Goal: Transaction & Acquisition: Complete application form

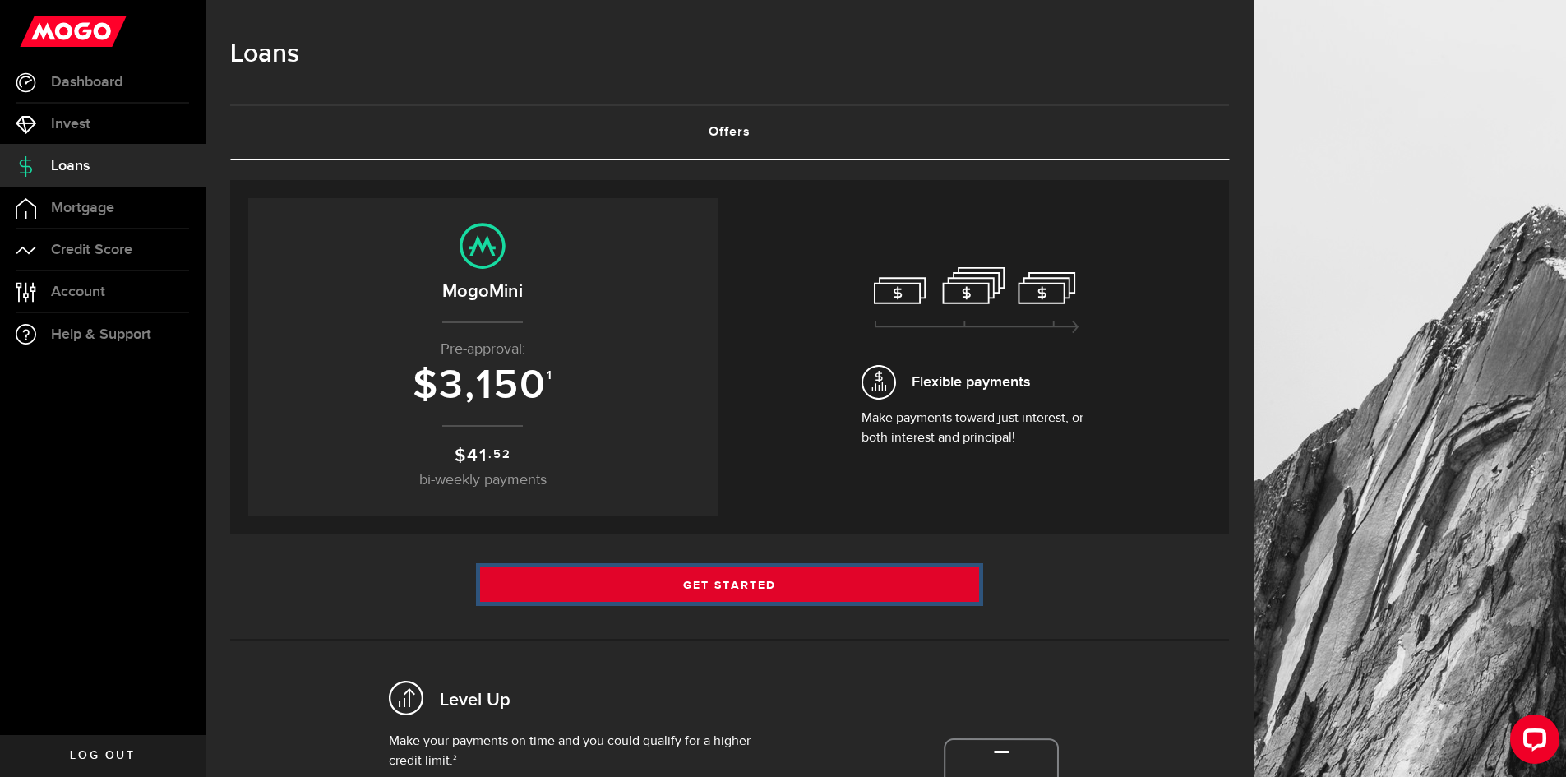
click at [750, 572] on link "Get Started" at bounding box center [730, 584] width 500 height 35
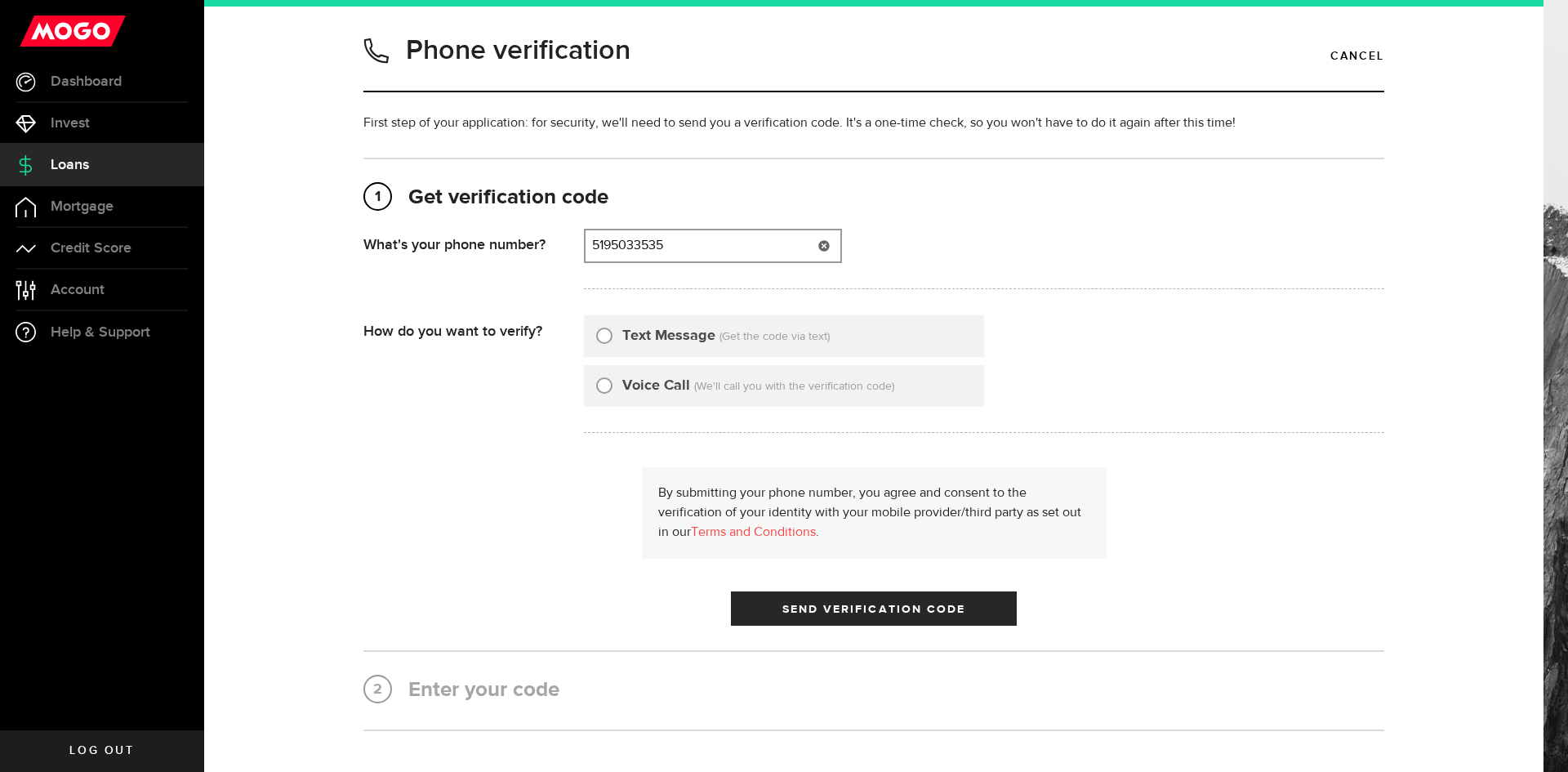
type input "5195033535"
click at [601, 338] on input "Text Message" at bounding box center [604, 333] width 16 height 16
radio input "true"
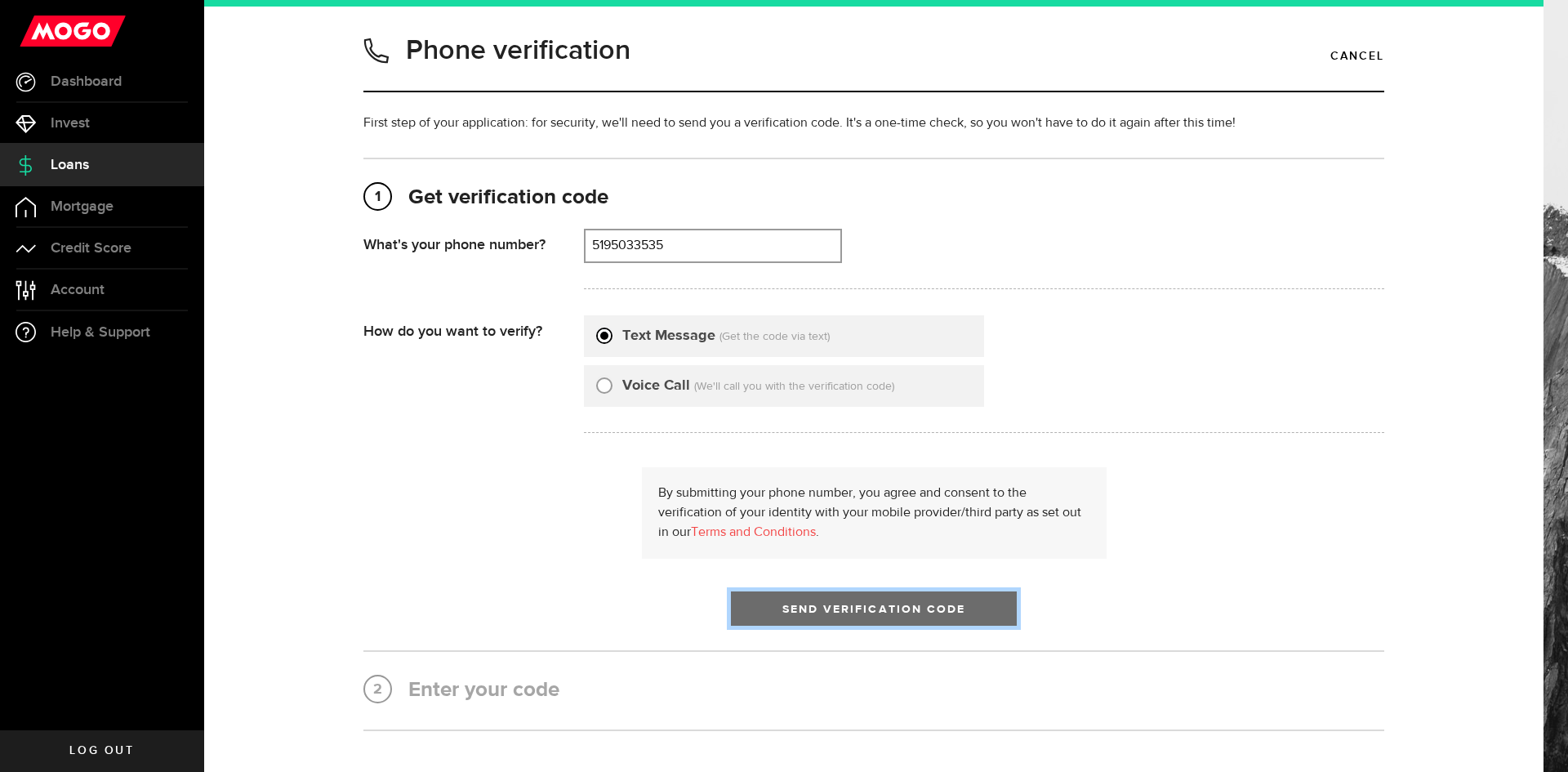
click at [848, 608] on span "Send Verification Code" at bounding box center [874, 610] width 184 height 12
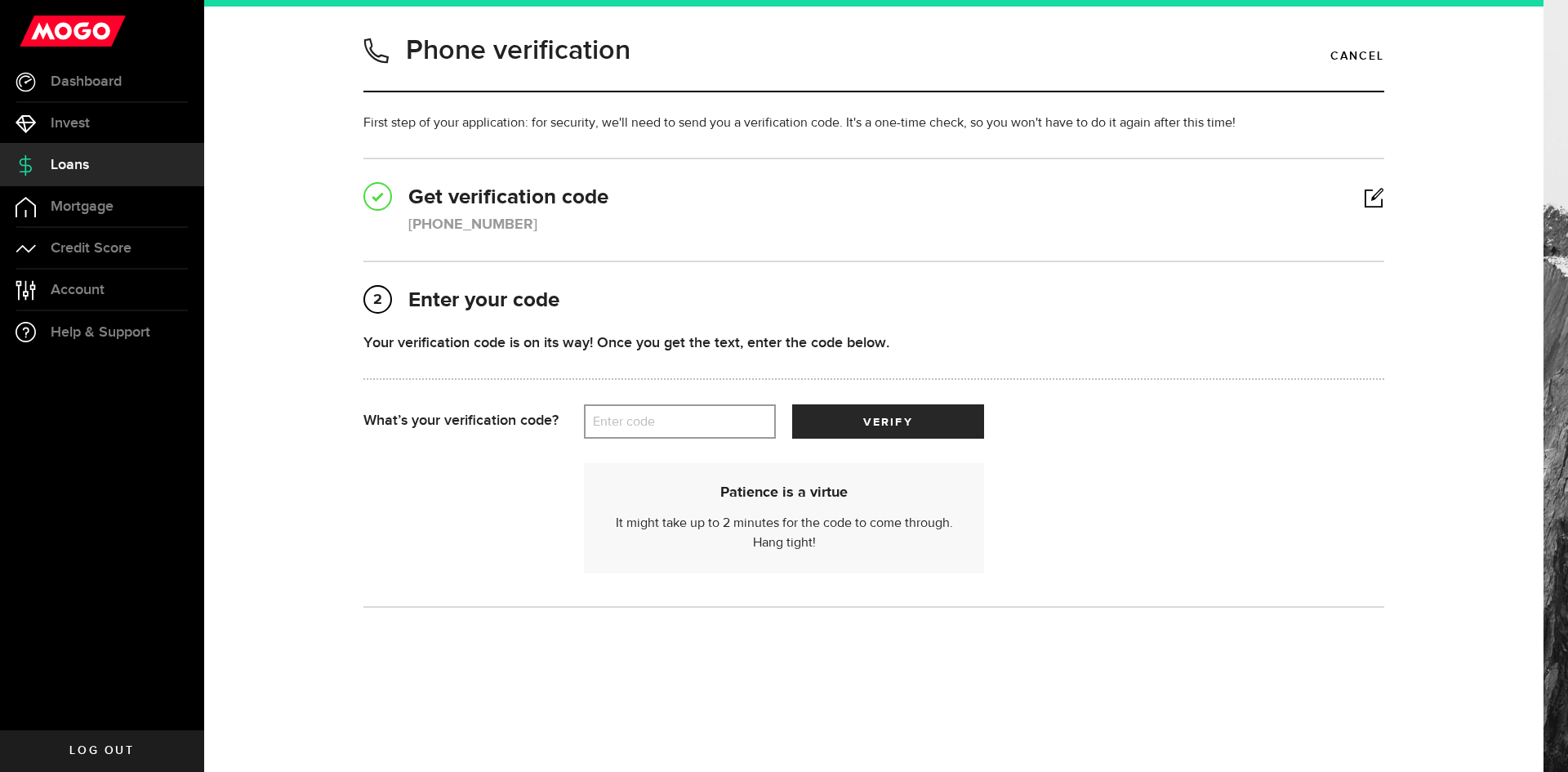
click at [631, 412] on label "Enter code" at bounding box center [679, 422] width 192 height 34
click at [631, 412] on input "Enter code" at bounding box center [679, 421] width 192 height 35
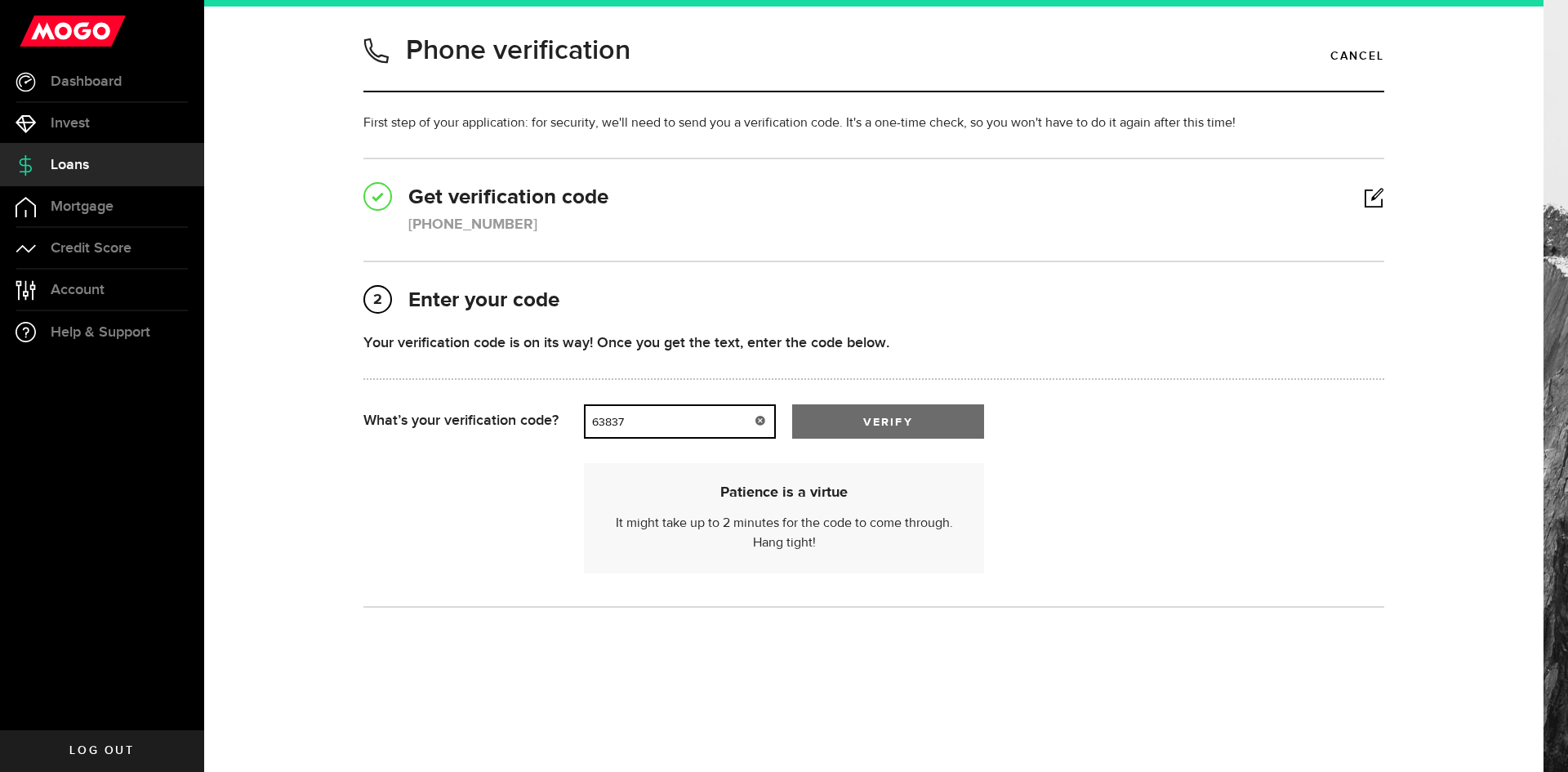
type input "63837"
click at [831, 417] on button "verify" at bounding box center [888, 421] width 192 height 35
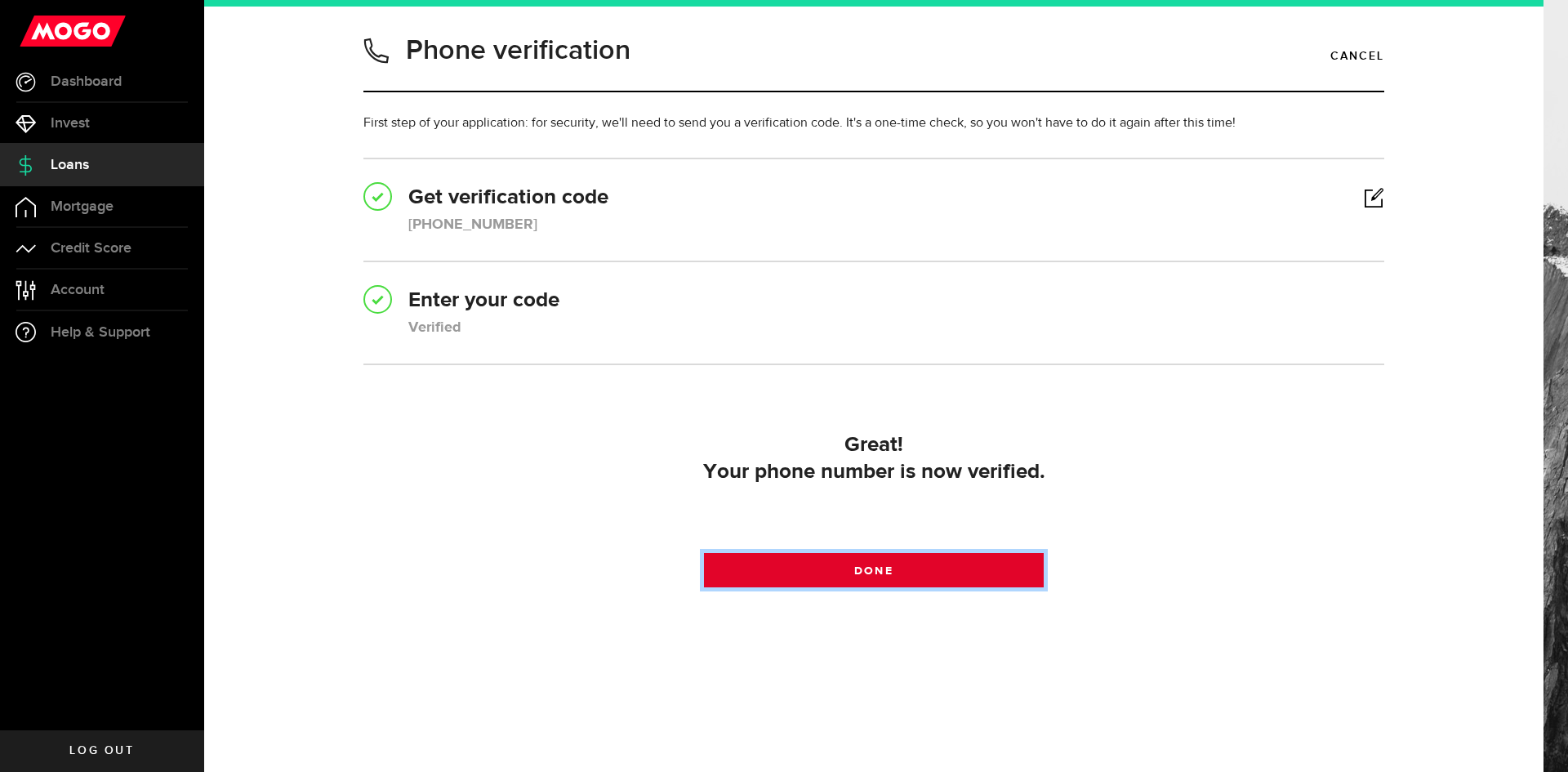
click at [890, 576] on span "Done" at bounding box center [873, 571] width 39 height 12
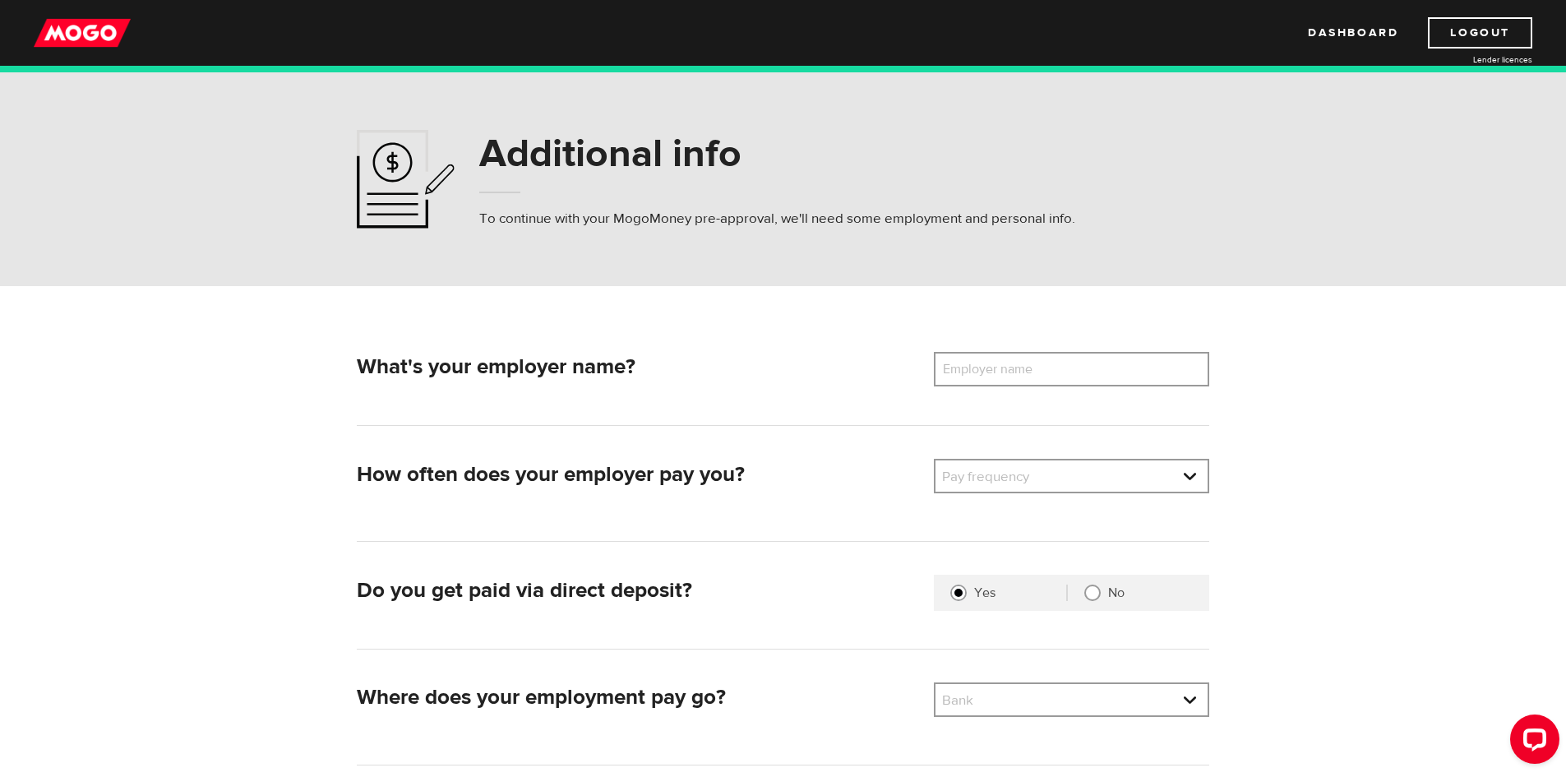
click at [1039, 380] on label "Employer name" at bounding box center [1000, 369] width 132 height 35
click at [1039, 380] on input "Employer name" at bounding box center [1071, 369] width 275 height 35
type input "Graybar Canada"
click at [1035, 474] on link at bounding box center [1072, 475] width 272 height 31
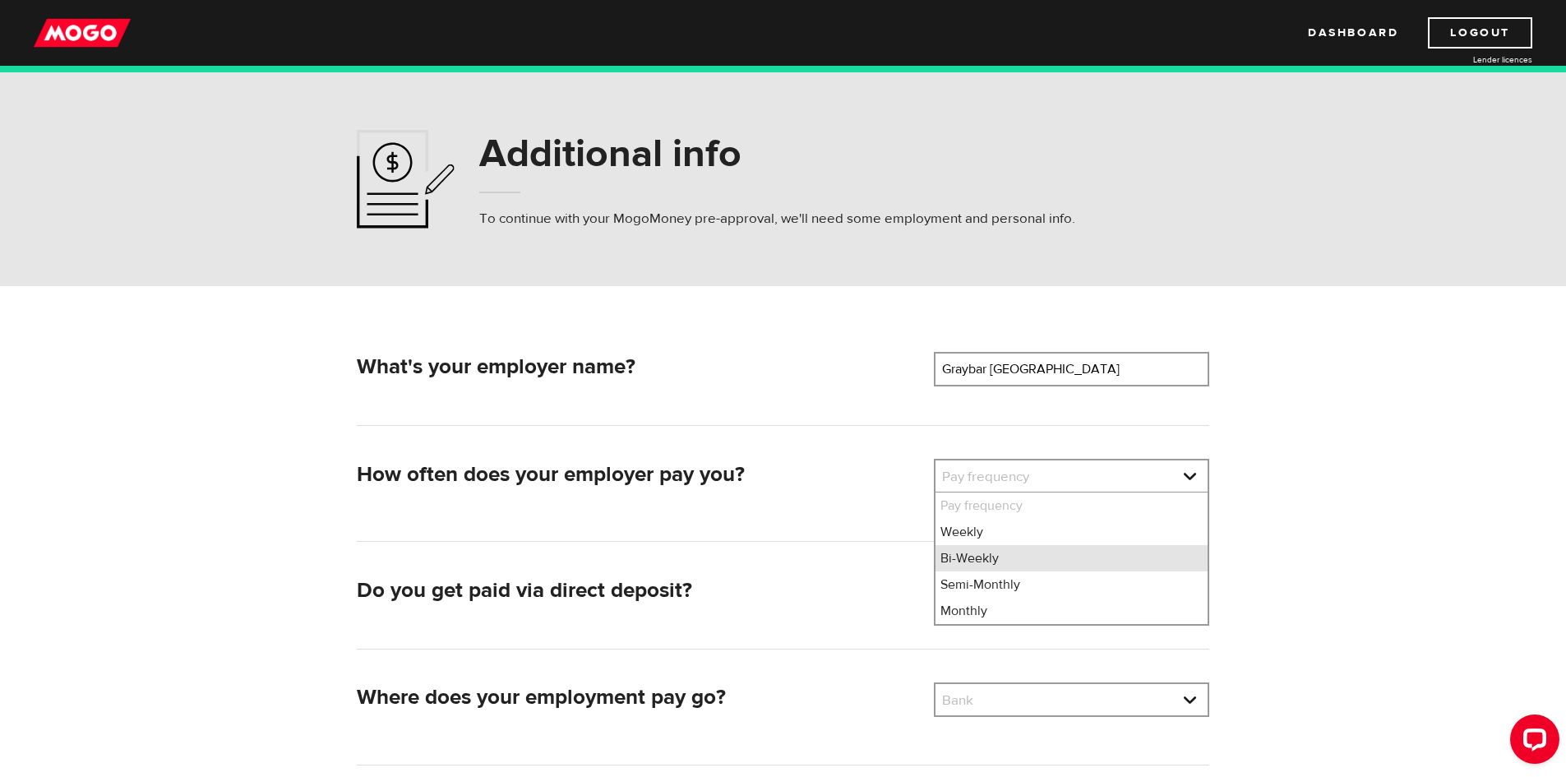
click at [974, 557] on li "Bi-Weekly" at bounding box center [1072, 558] width 272 height 26
select select "2"
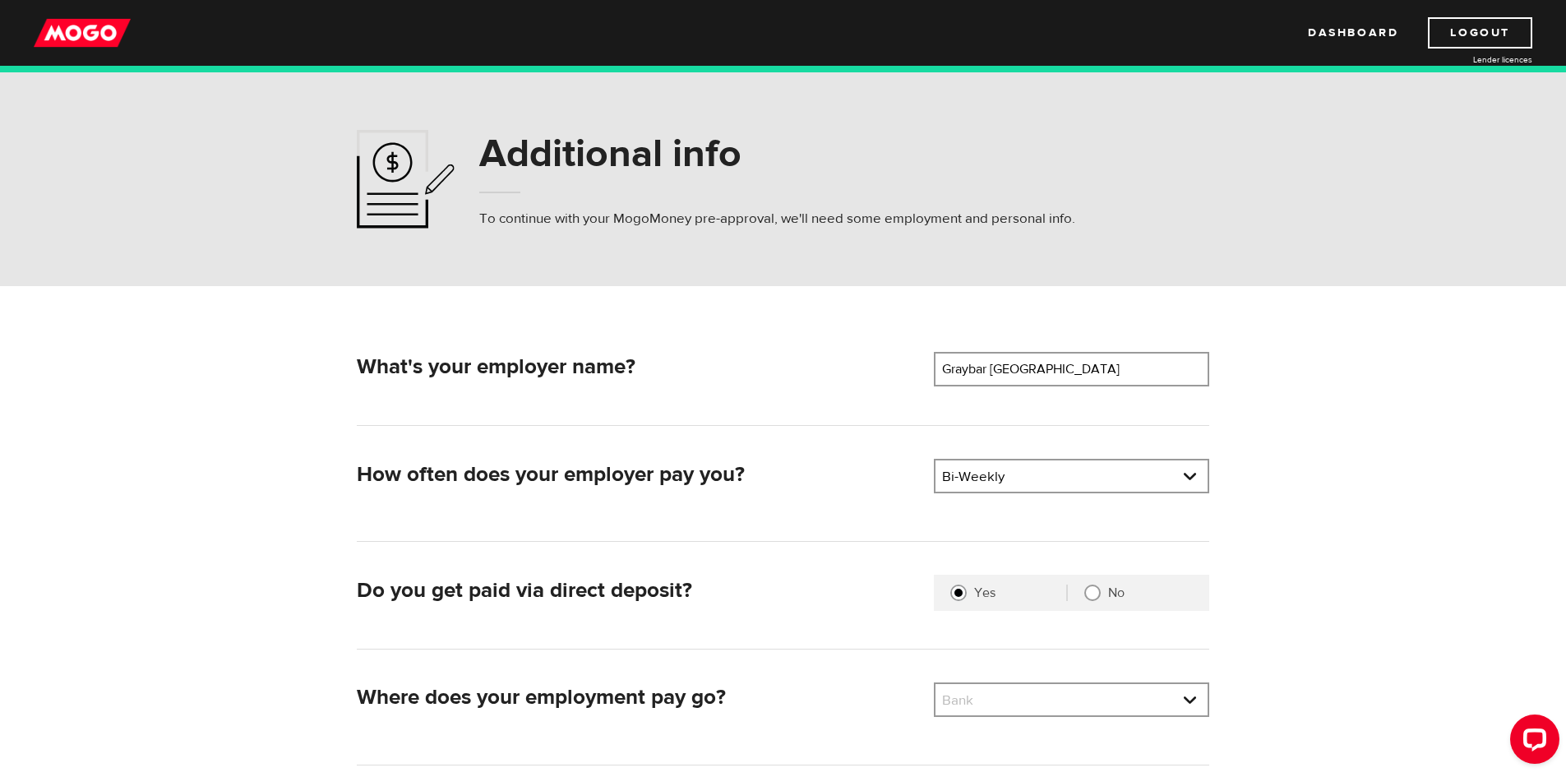
click at [838, 568] on div "What's your employer name? Employer name Please enter your employer's name Gray…" at bounding box center [783, 600] width 877 height 497
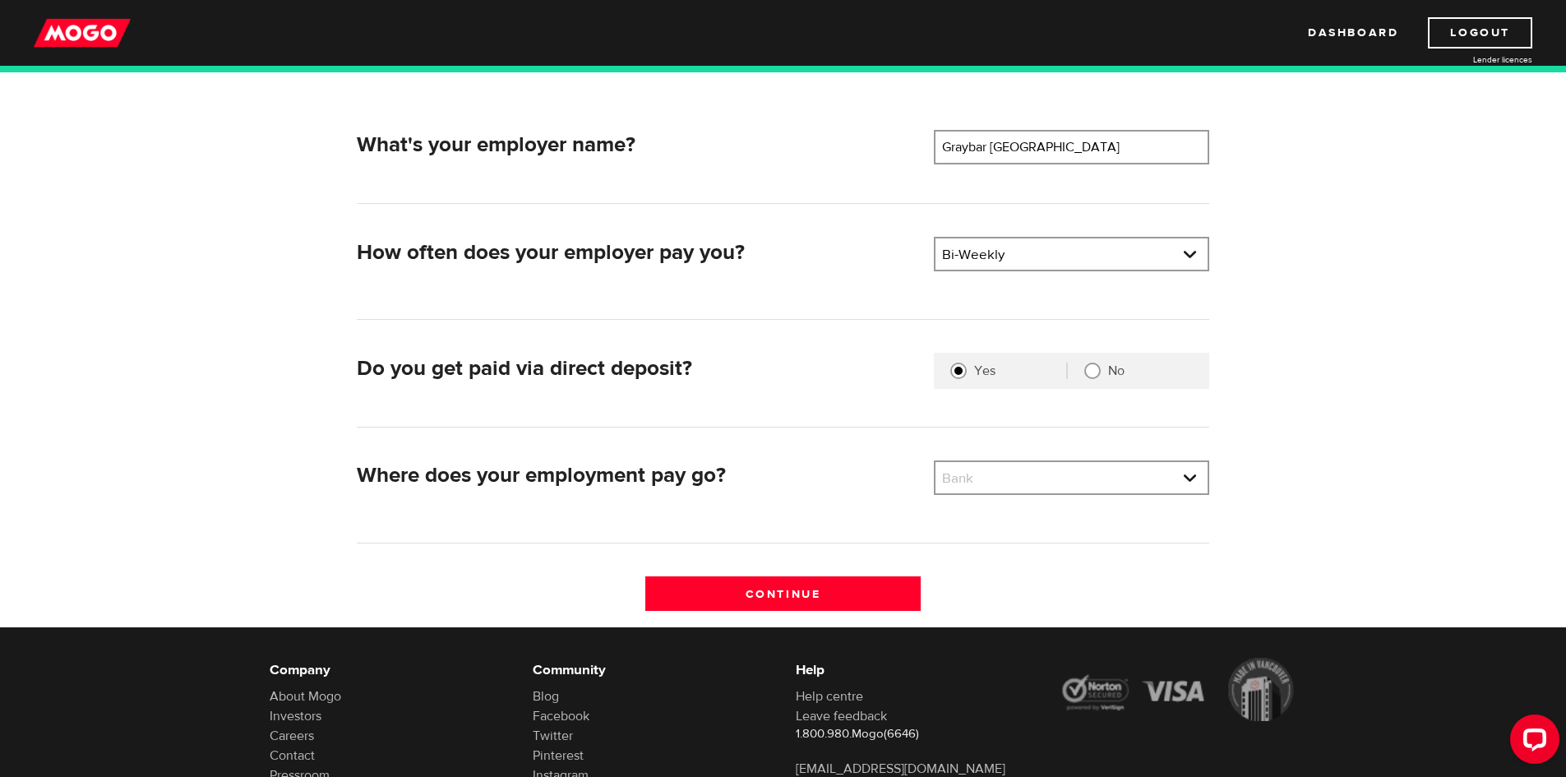
scroll to position [247, 0]
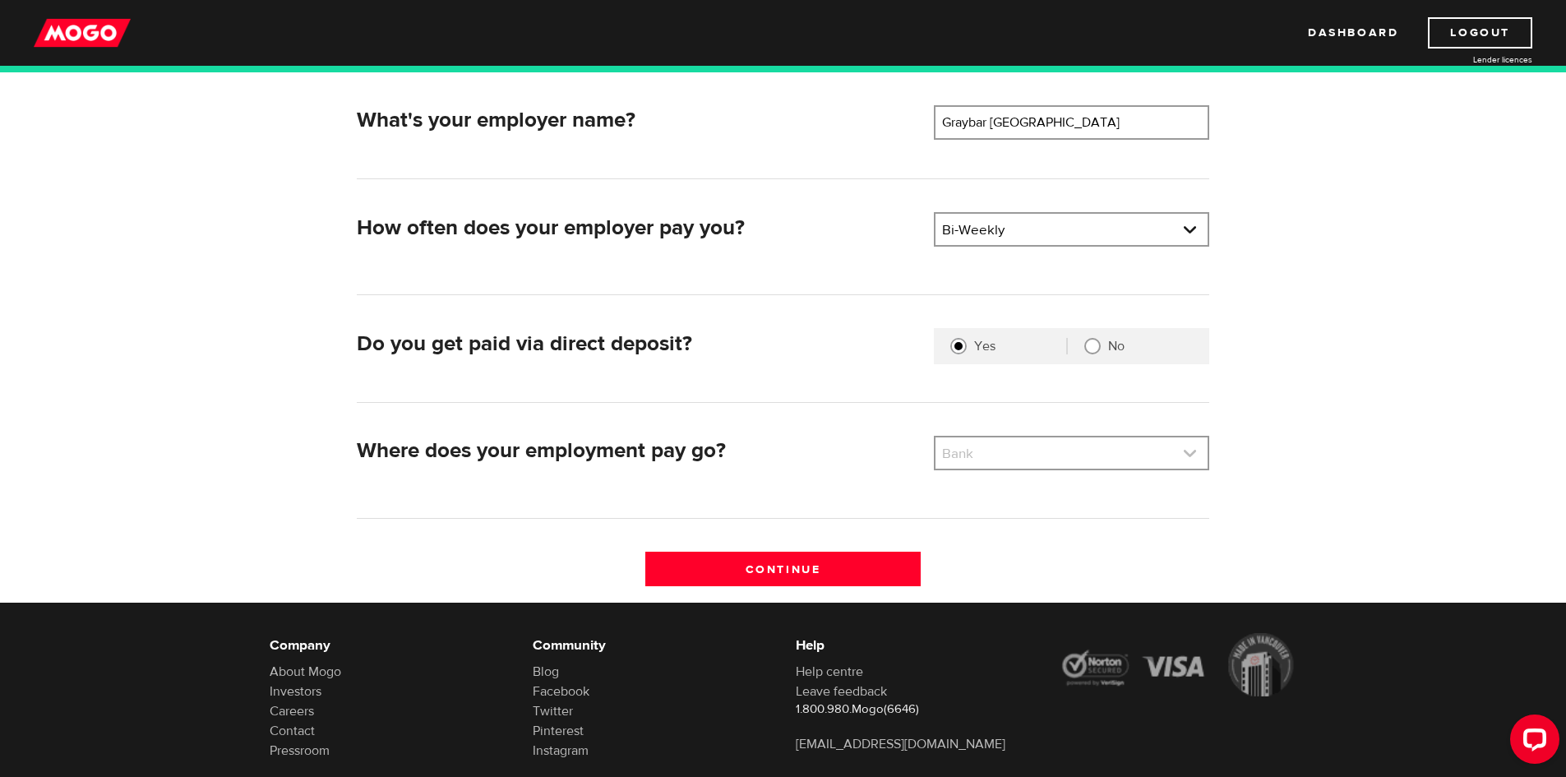
click at [1005, 452] on link at bounding box center [1072, 452] width 272 height 31
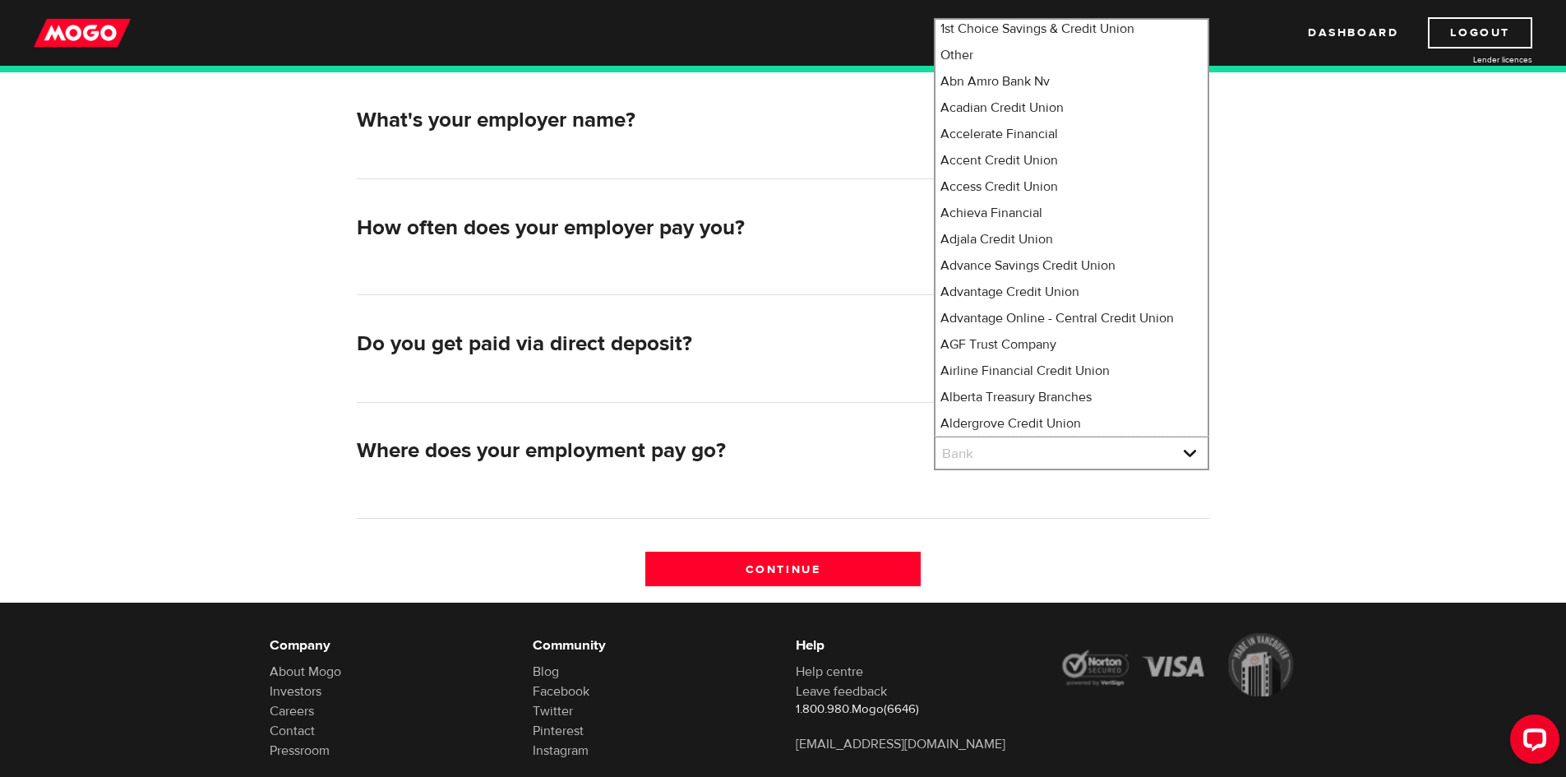
scroll to position [0, 0]
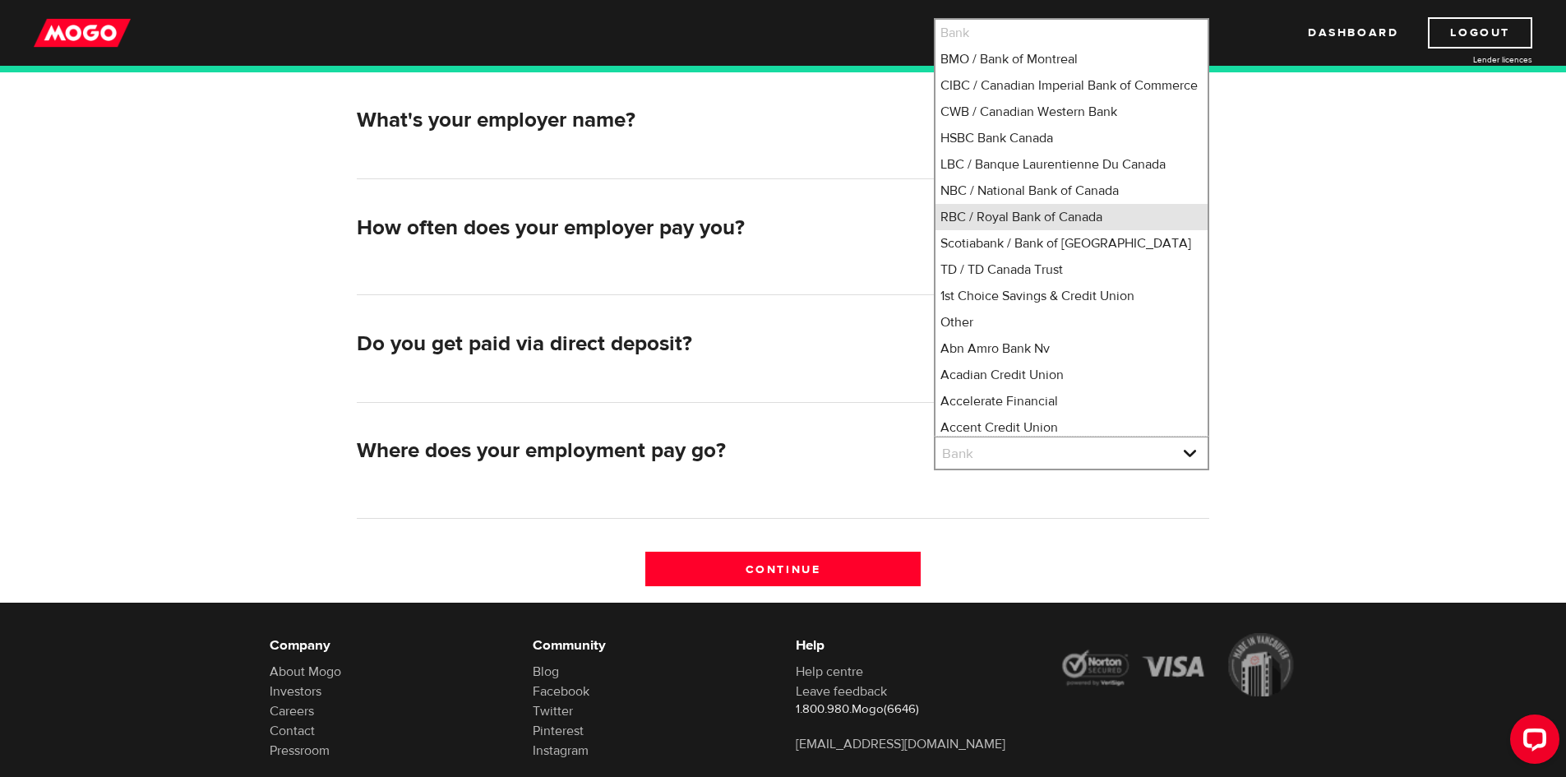
click at [1054, 230] on li "RBC / Royal Bank of Canada" at bounding box center [1072, 217] width 272 height 26
select select "8"
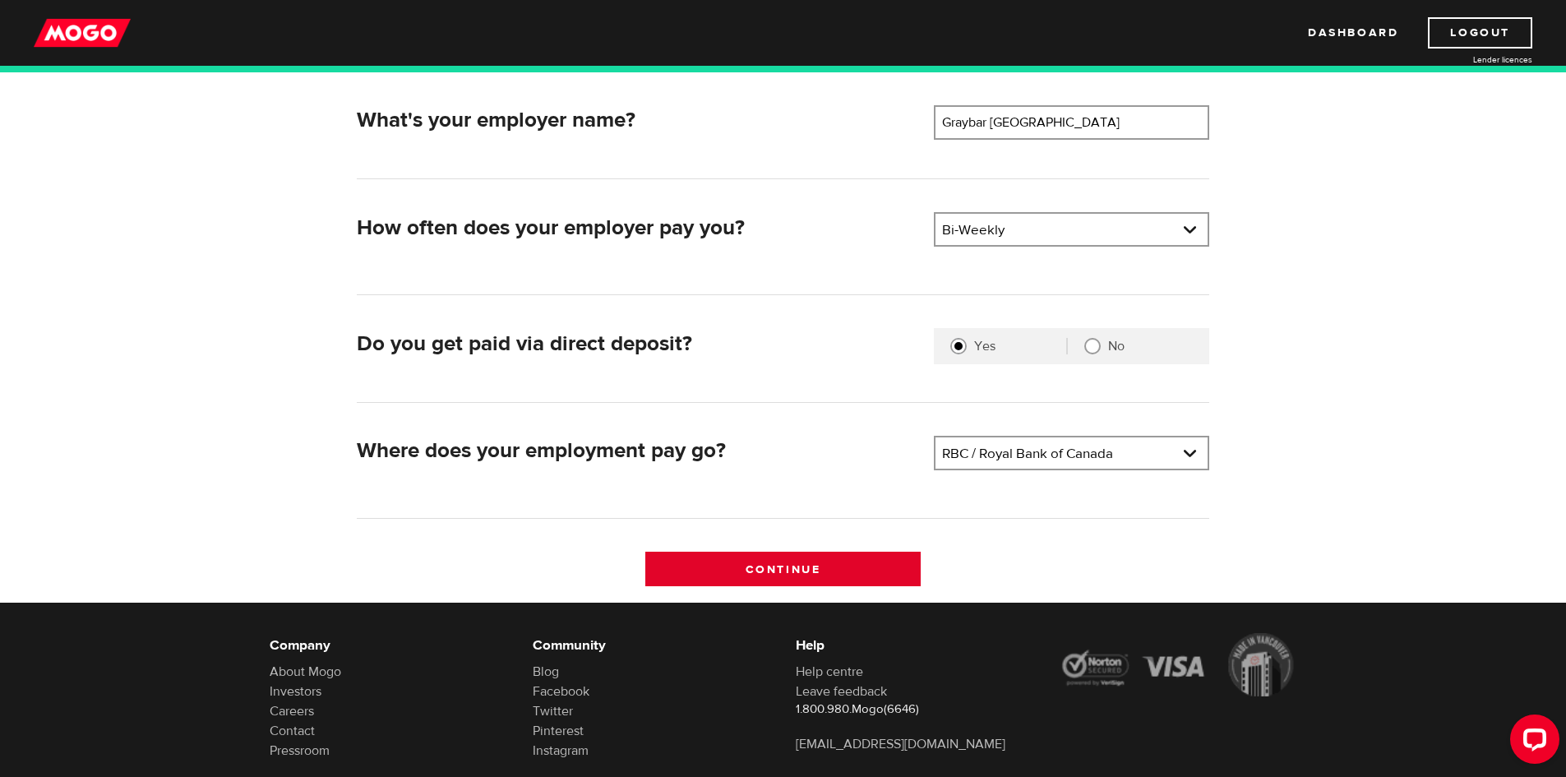
click at [816, 567] on input "Continue" at bounding box center [782, 569] width 275 height 35
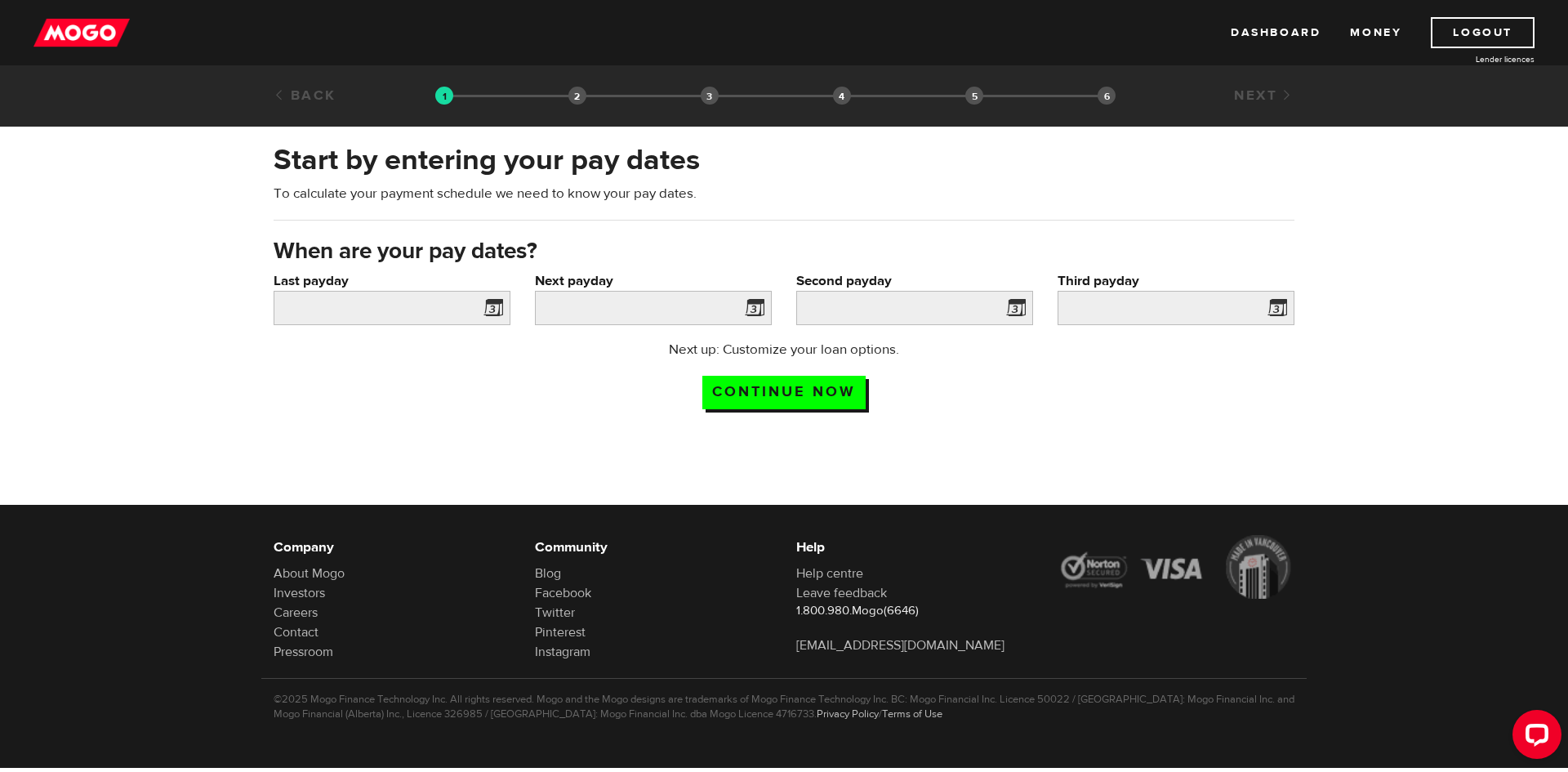
click at [496, 302] on span at bounding box center [490, 310] width 25 height 26
click at [487, 310] on span at bounding box center [490, 310] width 25 height 26
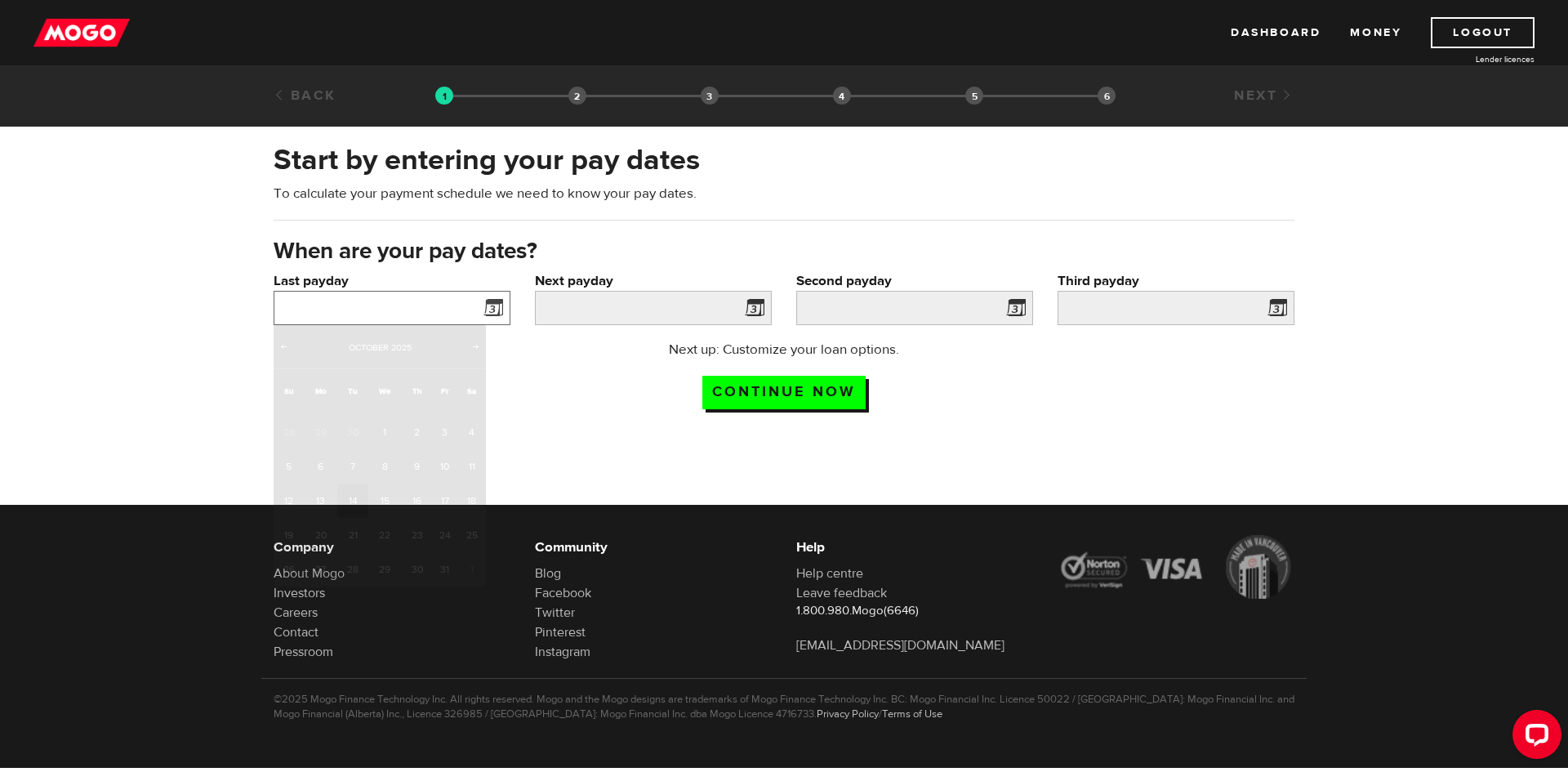
click at [376, 310] on input "Last payday" at bounding box center [391, 308] width 236 height 35
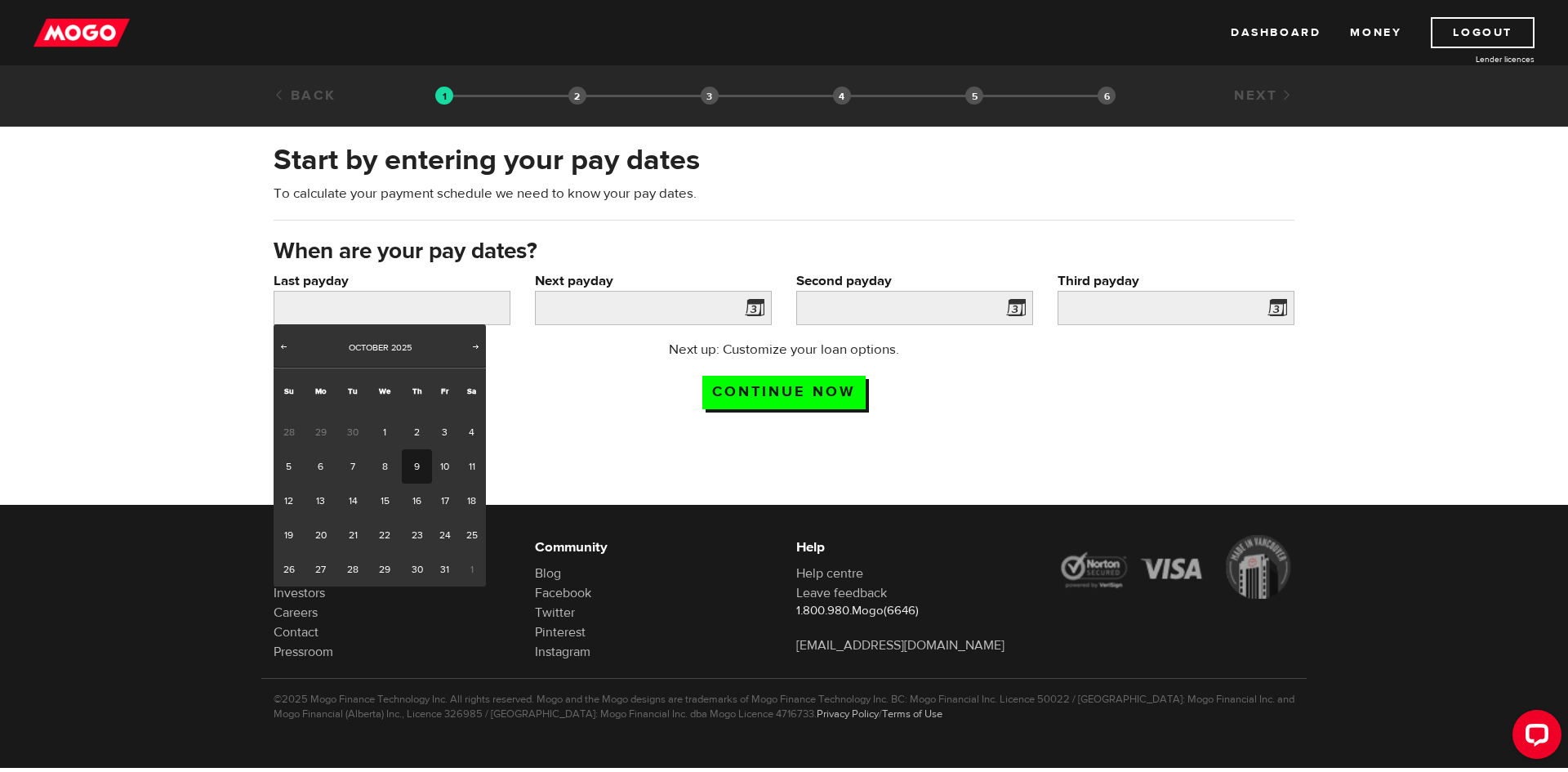
click at [417, 468] on link "9" at bounding box center [417, 466] width 30 height 35
type input "2025/10/09"
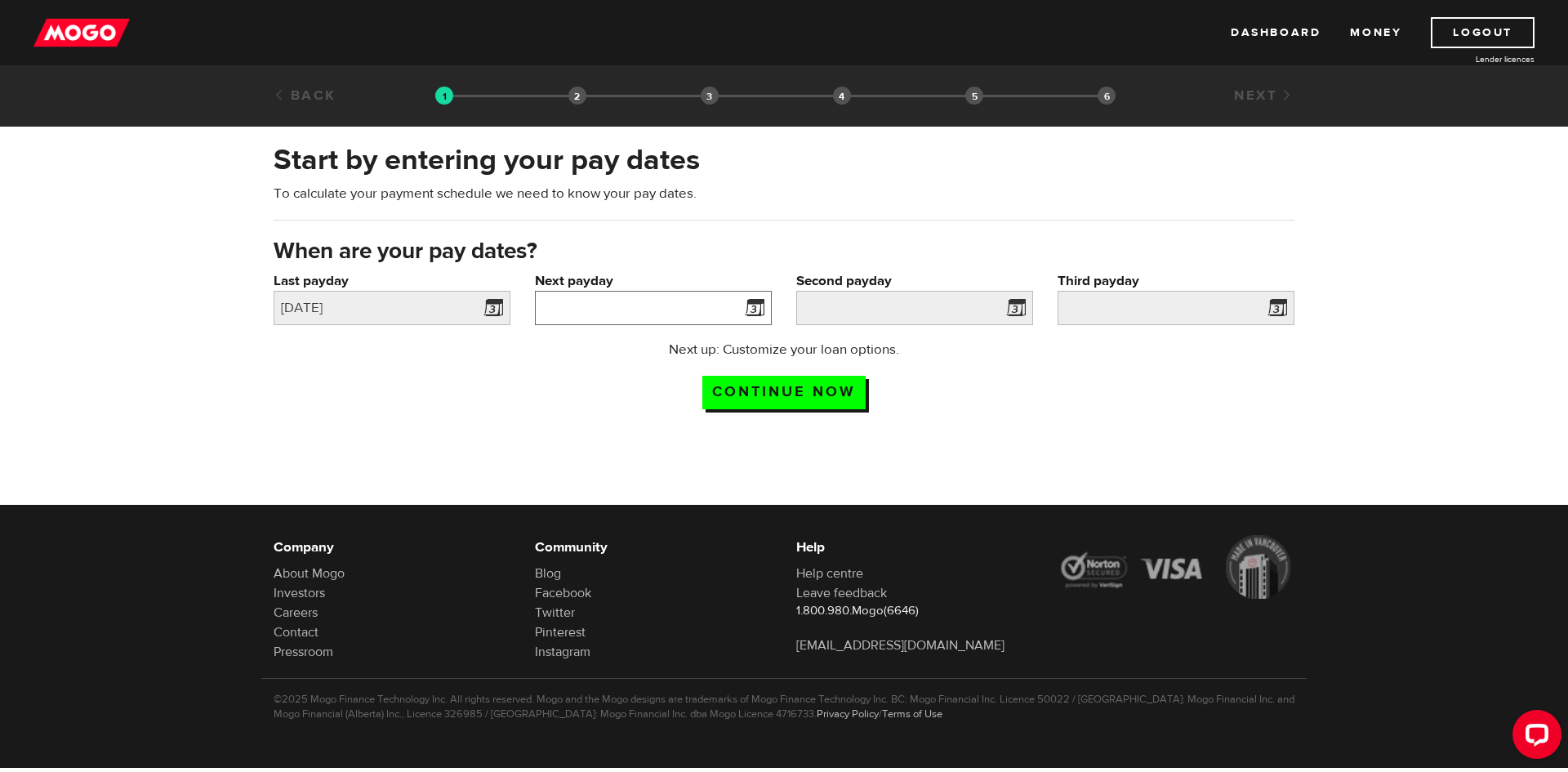
click at [707, 310] on input "Next payday" at bounding box center [653, 308] width 236 height 35
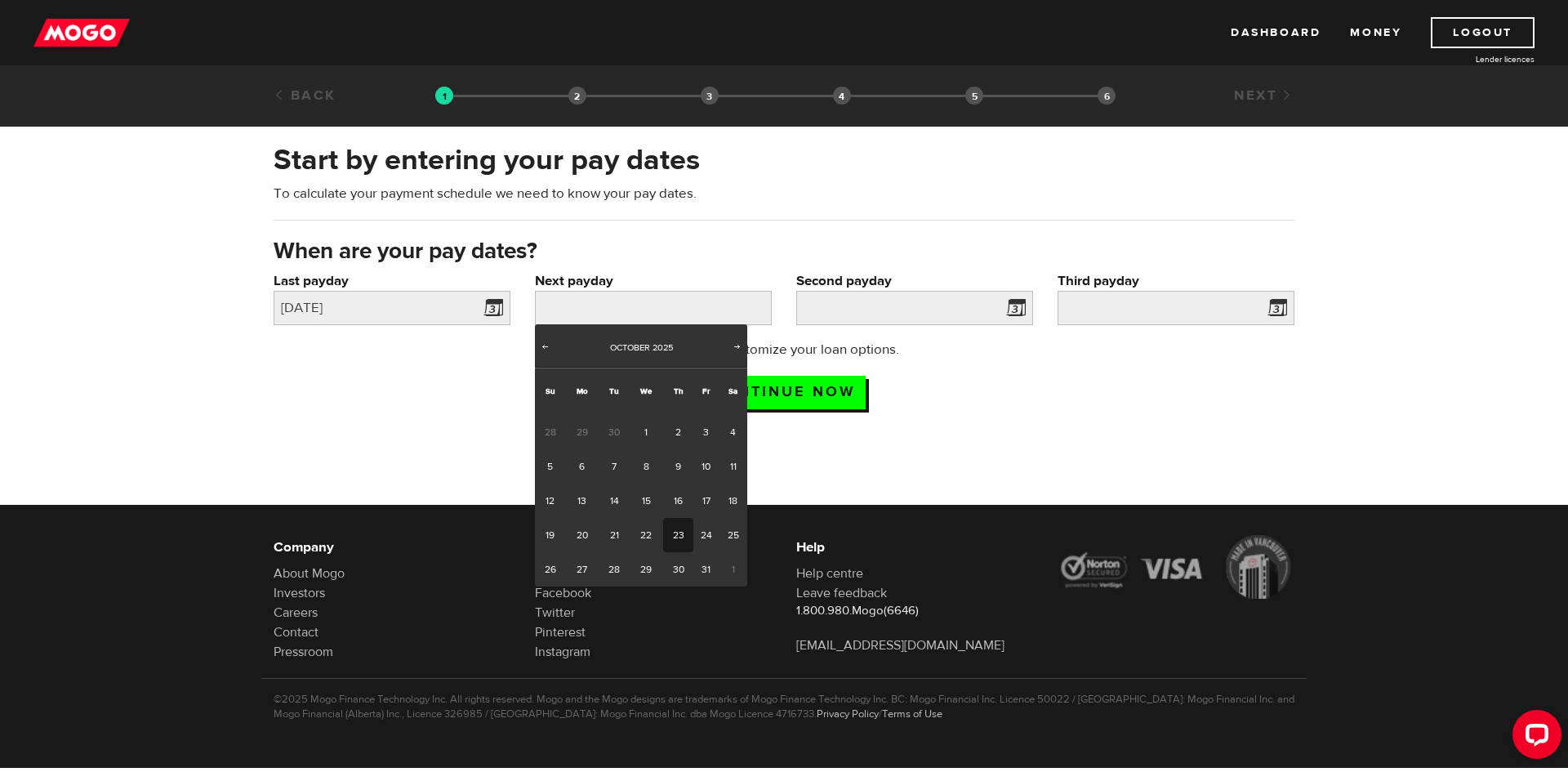
click at [682, 529] on link "23" at bounding box center [678, 535] width 30 height 35
type input "2025/10/23"
type input "2025/11/6"
type input "2025/11/20"
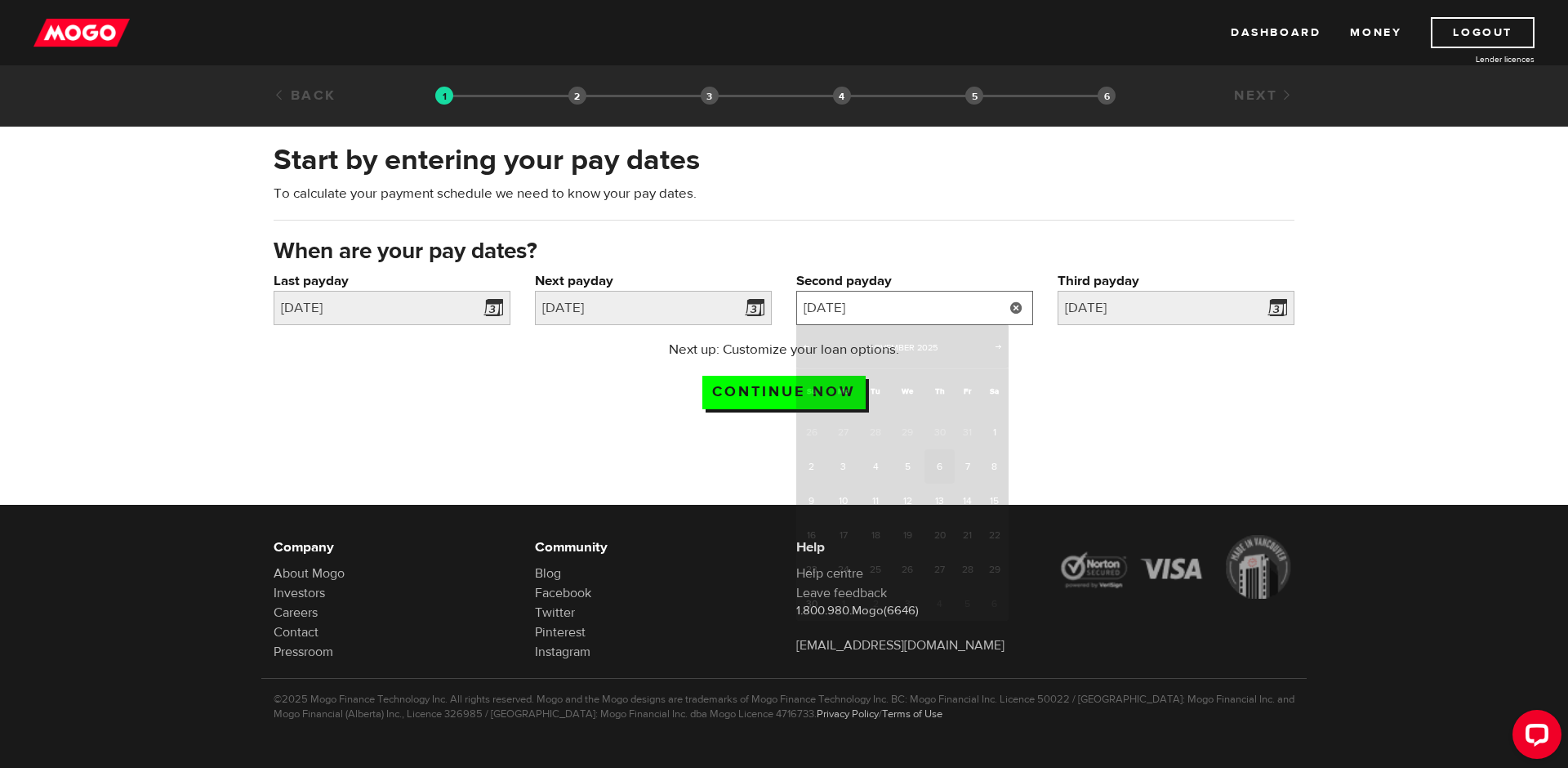
click at [936, 306] on input "2025/11/6" at bounding box center [915, 308] width 236 height 35
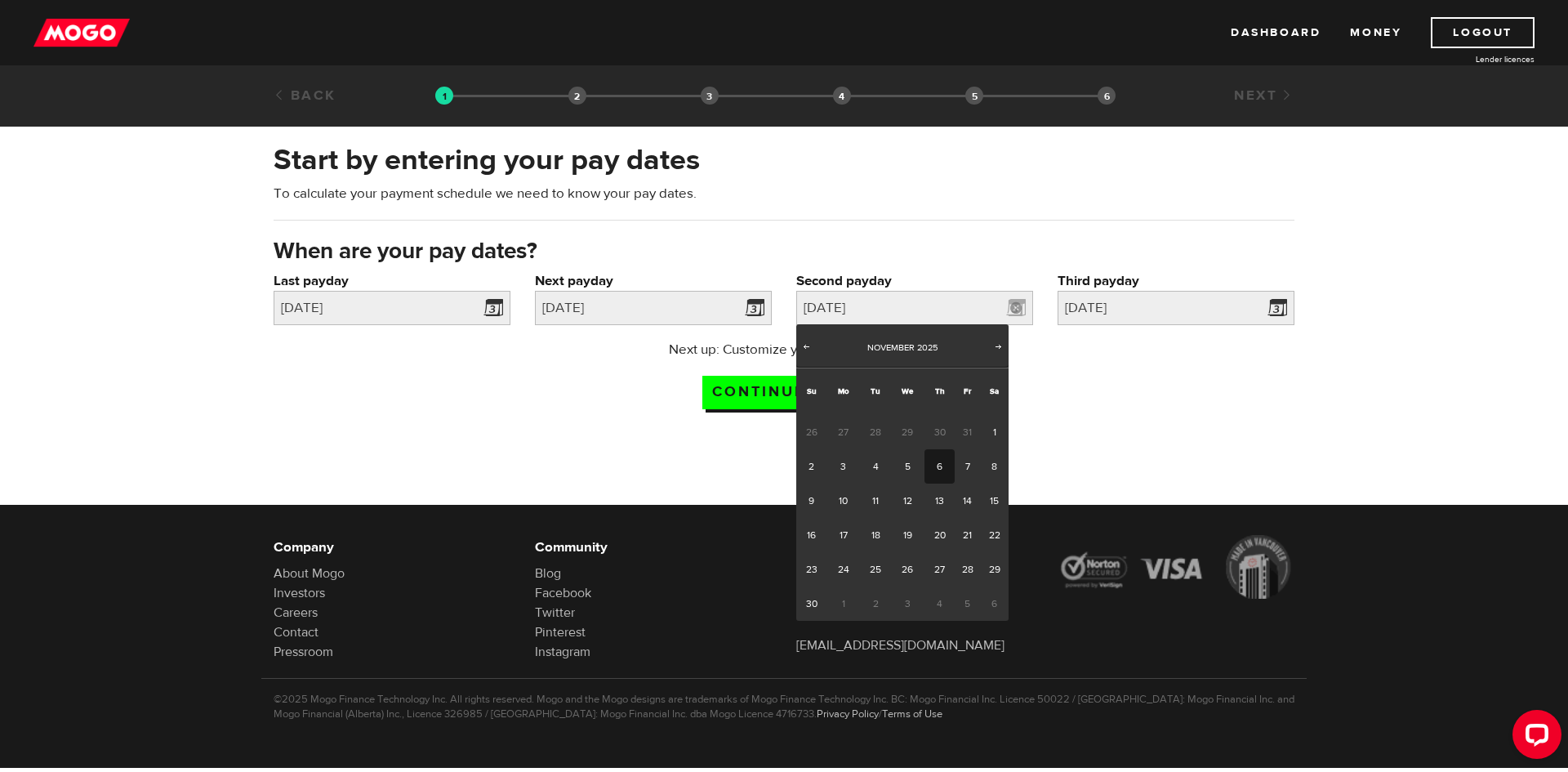
click at [937, 467] on link "6" at bounding box center [939, 466] width 30 height 35
type input "2025/11/06"
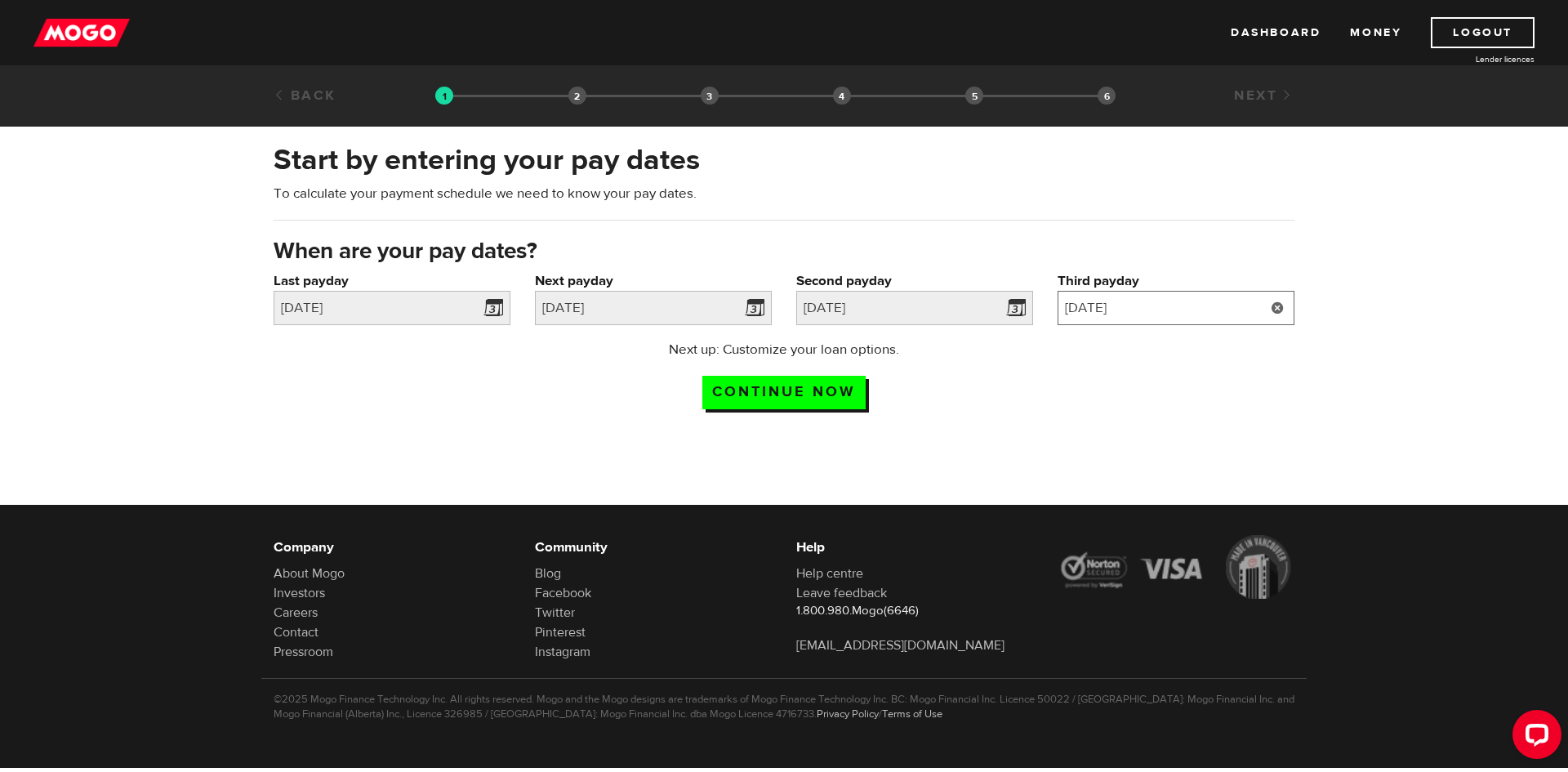
click at [1210, 314] on input "2025/11/20" at bounding box center [1176, 308] width 236 height 35
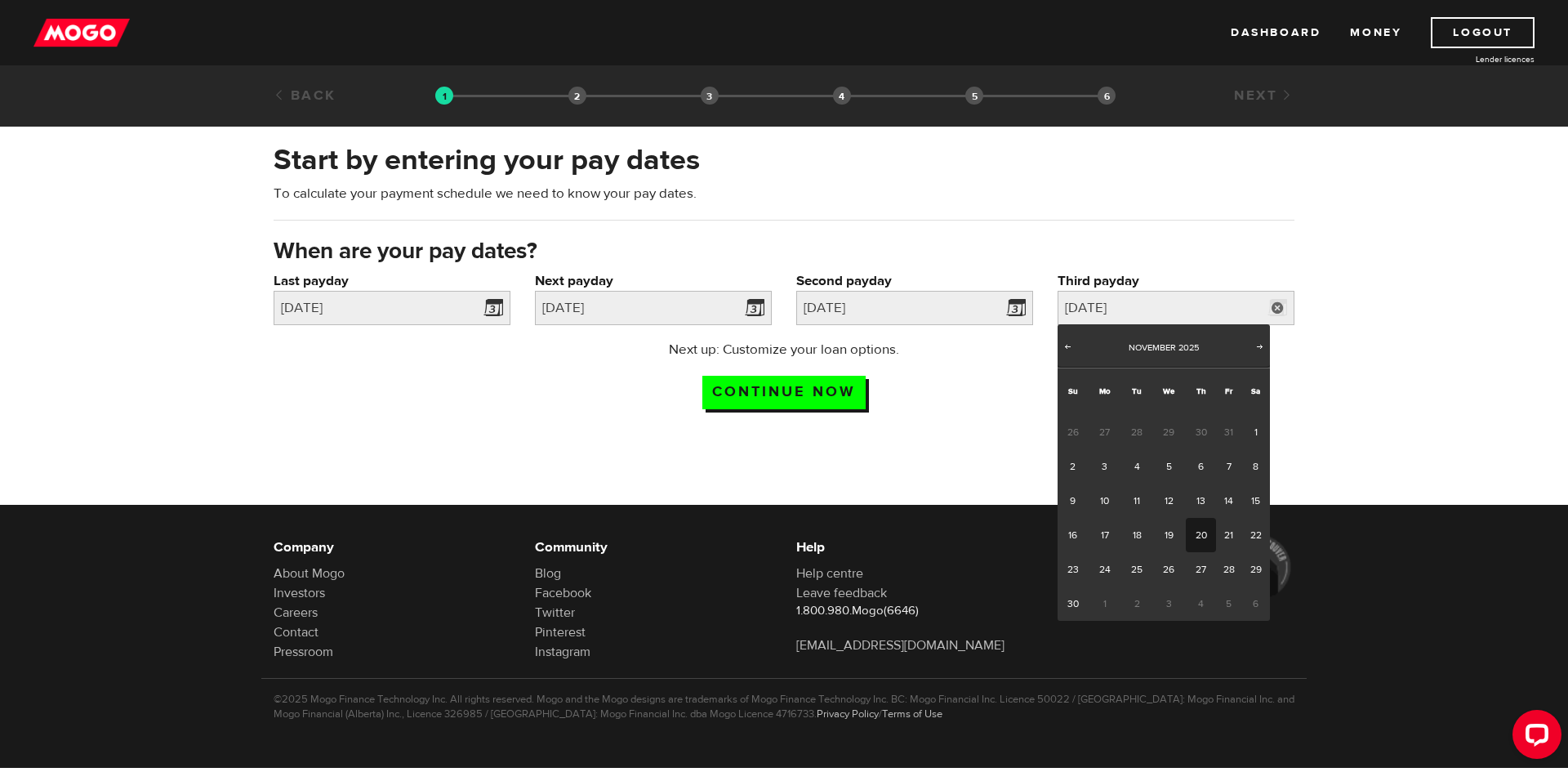
click at [1205, 539] on link "20" at bounding box center [1201, 535] width 30 height 35
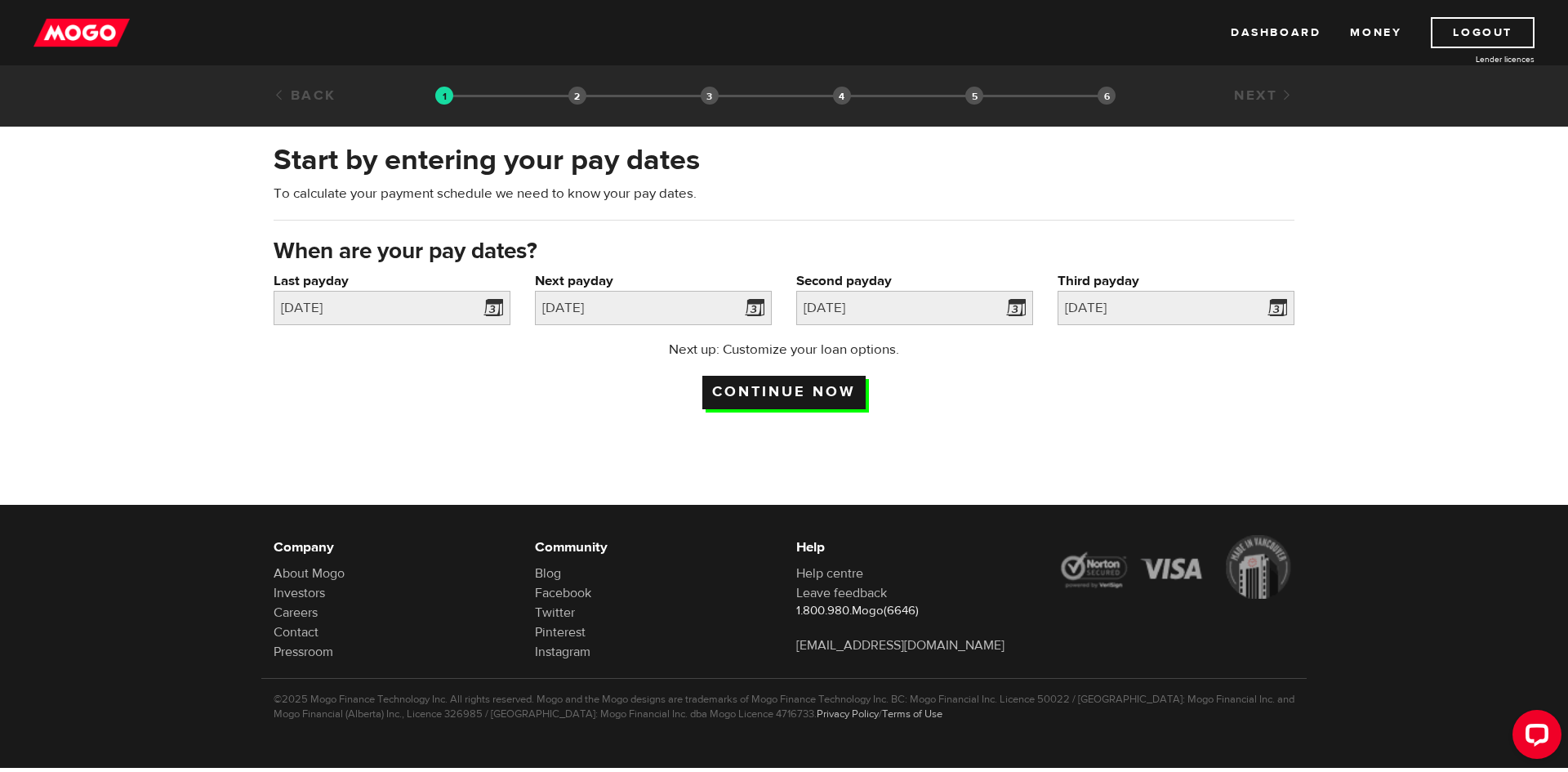
click at [816, 391] on input "Continue now" at bounding box center [784, 392] width 163 height 34
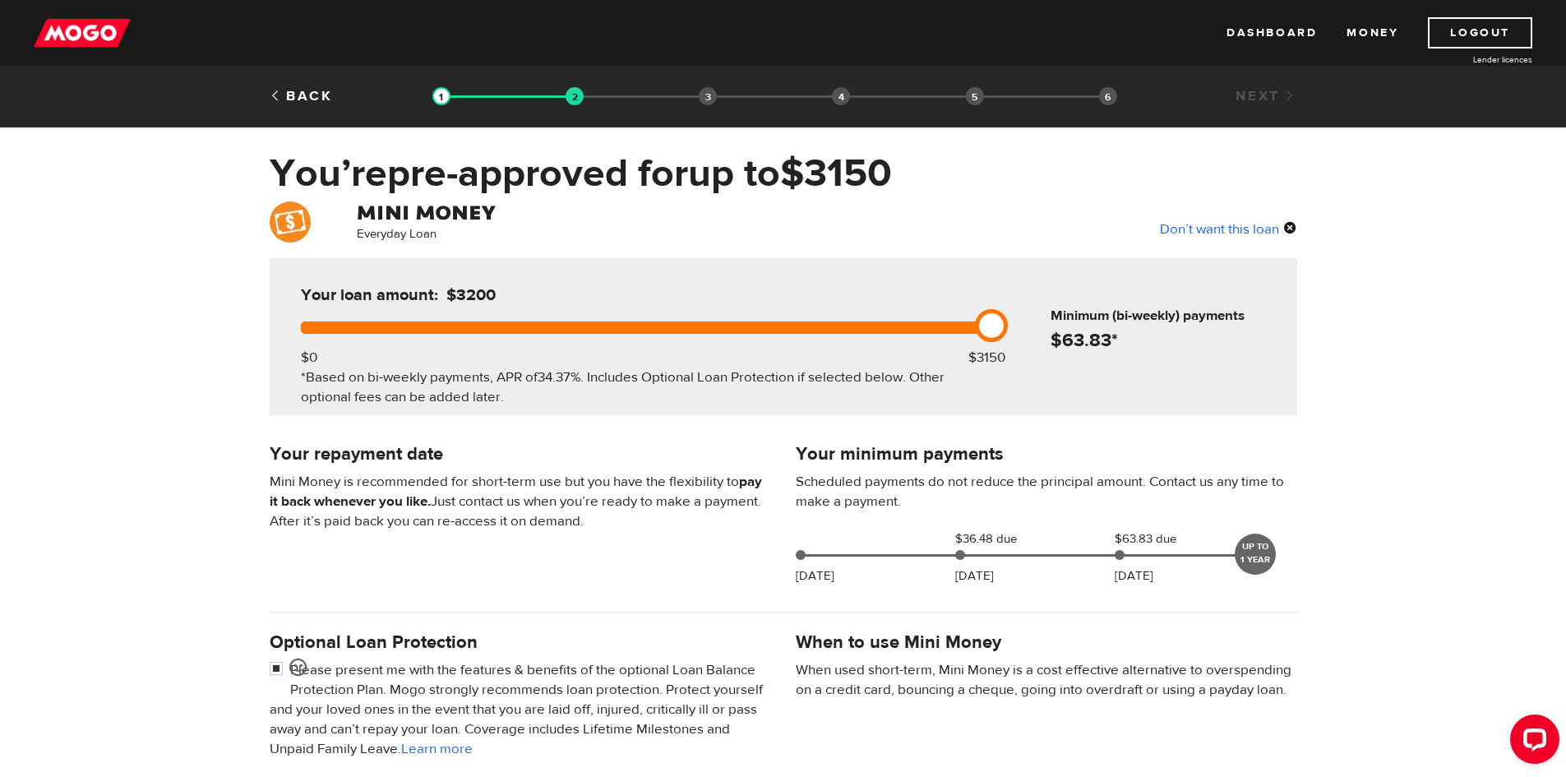
drag, startPoint x: 992, startPoint y: 325, endPoint x: 1041, endPoint y: 352, distance: 56.3
click at [1041, 352] on div "Your loan amount: $3200 $0 $3150 *Based on bi-weekly payments, APR of 34.37% . …" at bounding box center [784, 336] width 1028 height 157
drag, startPoint x: 932, startPoint y: 333, endPoint x: 562, endPoint y: 354, distance: 370.6
click at [562, 354] on div "Your loan amount: $1200 $0 $3150 *Based on bi-weekly payments, APR of 34.37% . …" at bounding box center [642, 336] width 733 height 157
click at [1371, 427] on div "Everyday Loan Don’t want this loan Your loan amount: $1200 $0 $3150 *Based on b…" at bounding box center [783, 612] width 1566 height 822
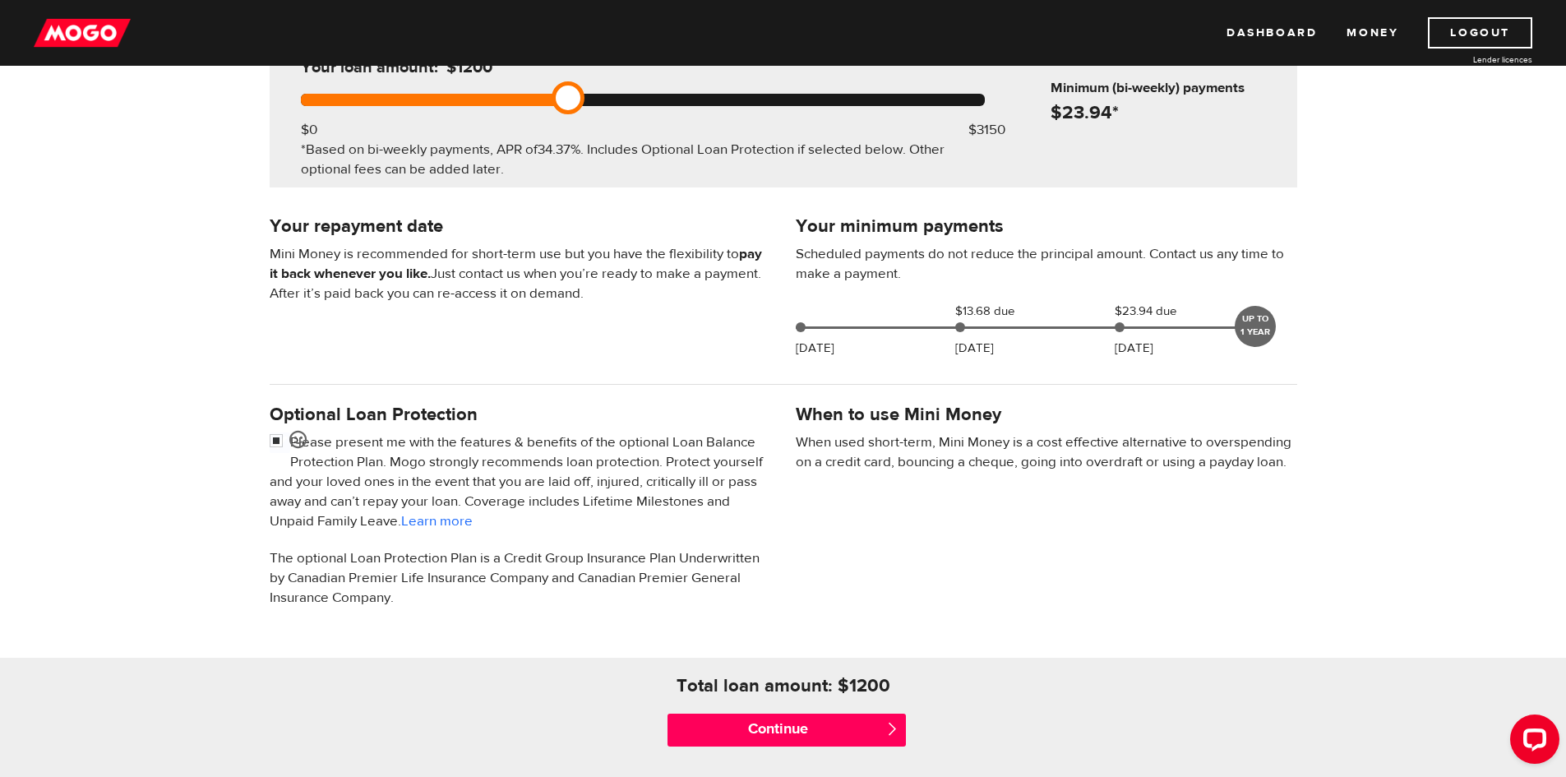
scroll to position [411, 0]
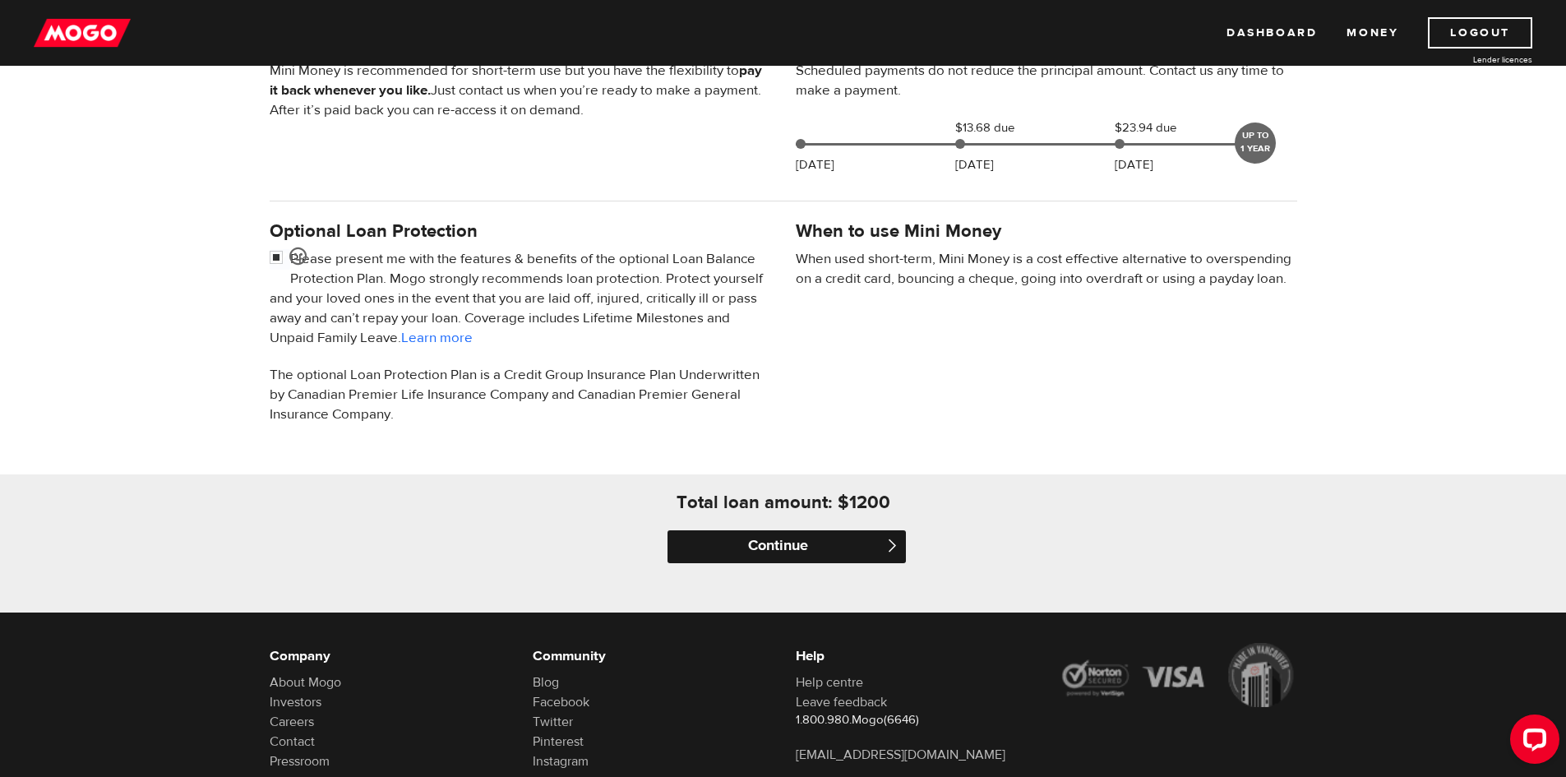
click at [804, 549] on input "Continue" at bounding box center [787, 546] width 238 height 33
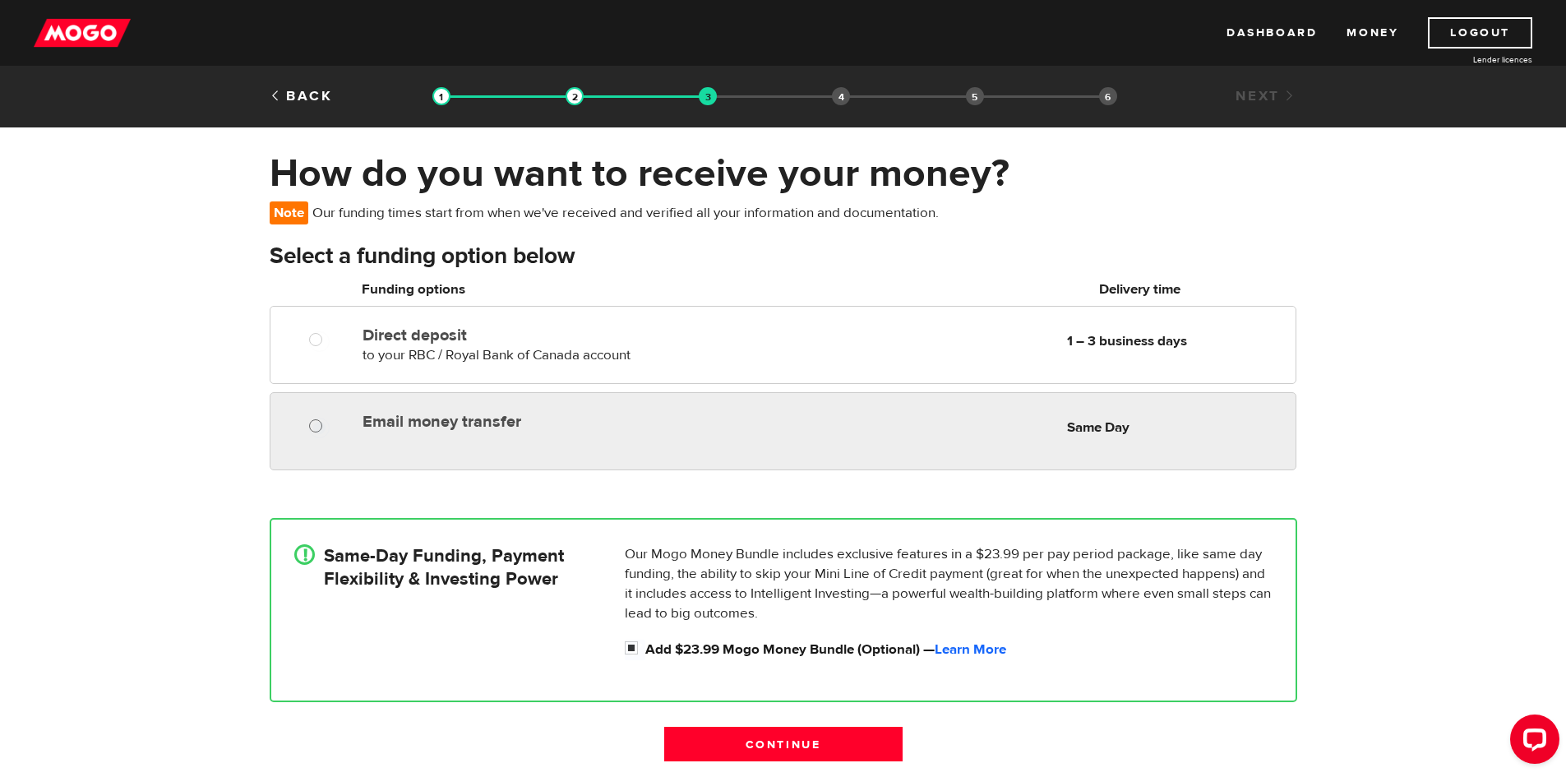
radio input "true"
click at [316, 426] on input "Email money transfer" at bounding box center [319, 428] width 21 height 21
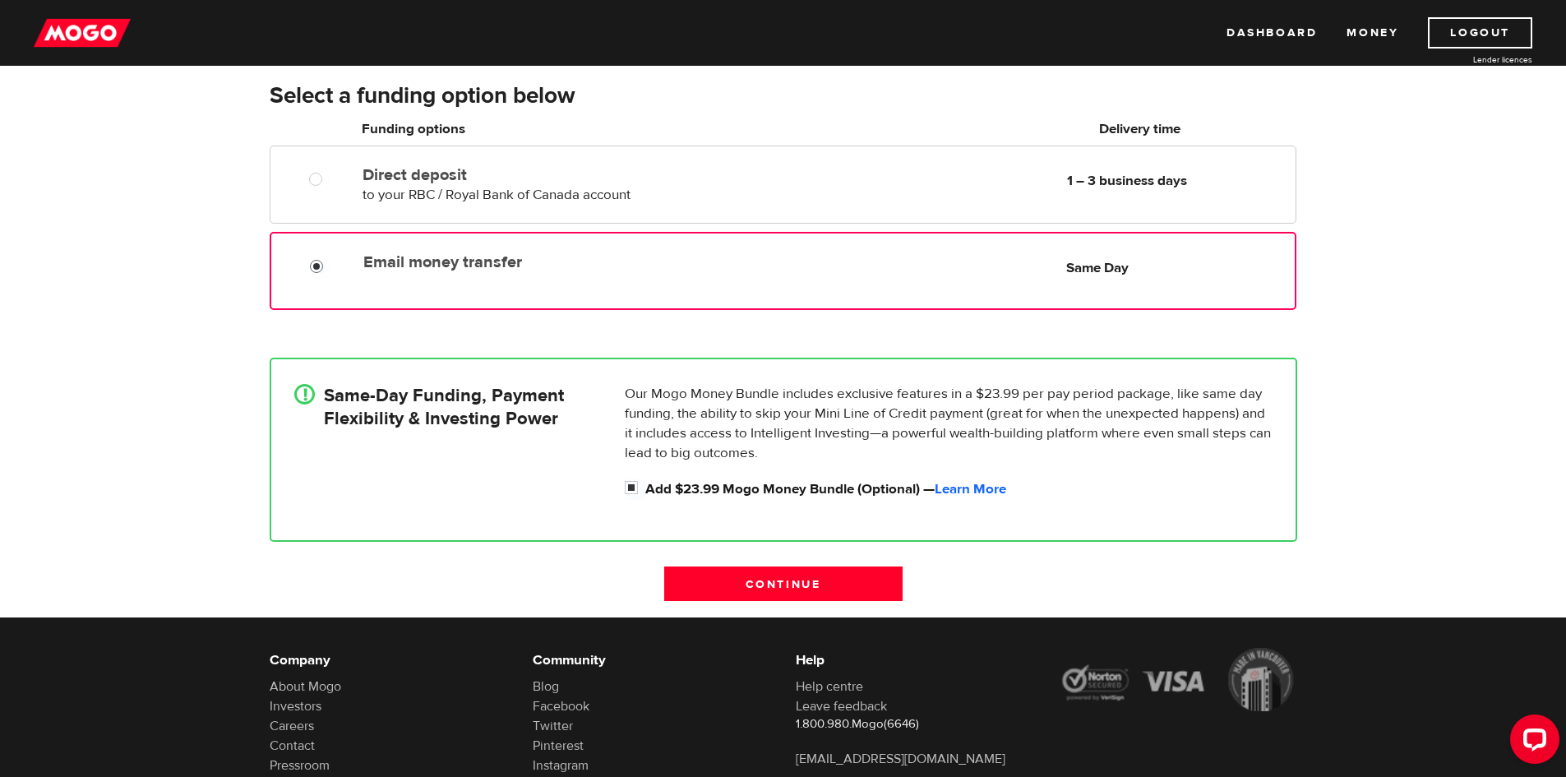
scroll to position [164, 0]
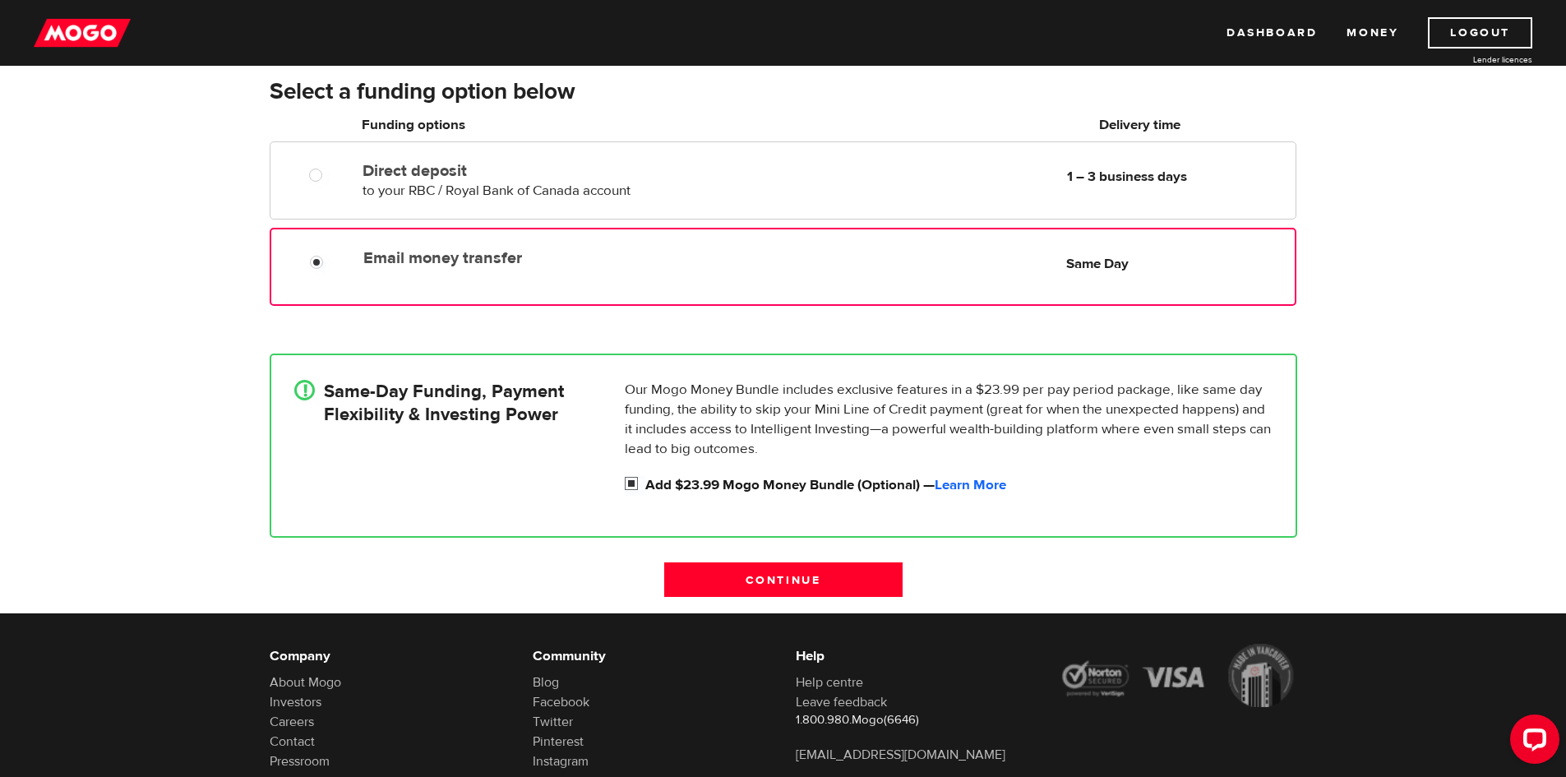
click at [627, 480] on input "Add $23.99 Mogo Money Bundle (Optional) — Learn More" at bounding box center [635, 485] width 21 height 21
checkbox input "false"
radio input "false"
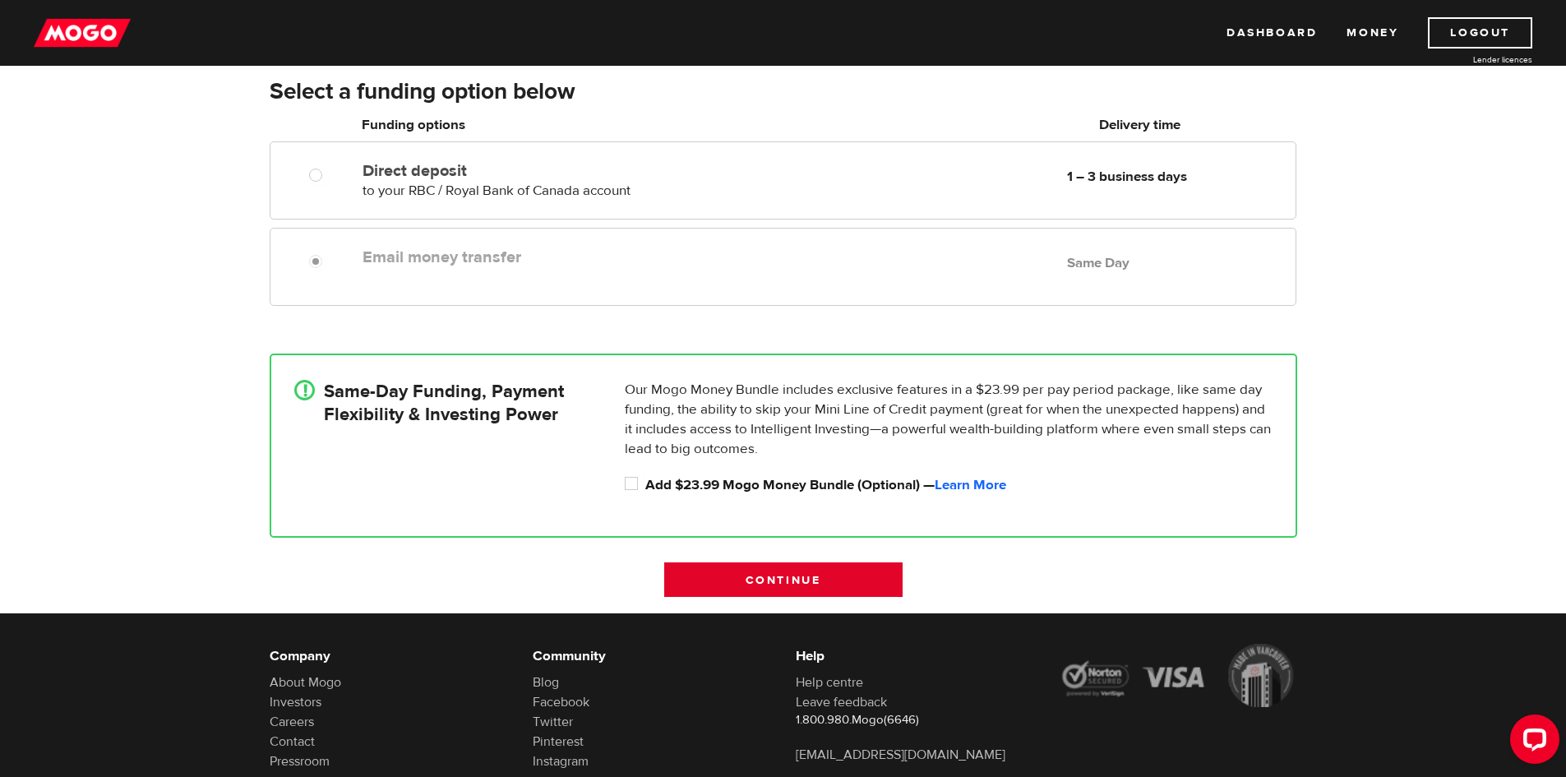
click at [773, 573] on input "Continue" at bounding box center [783, 579] width 238 height 35
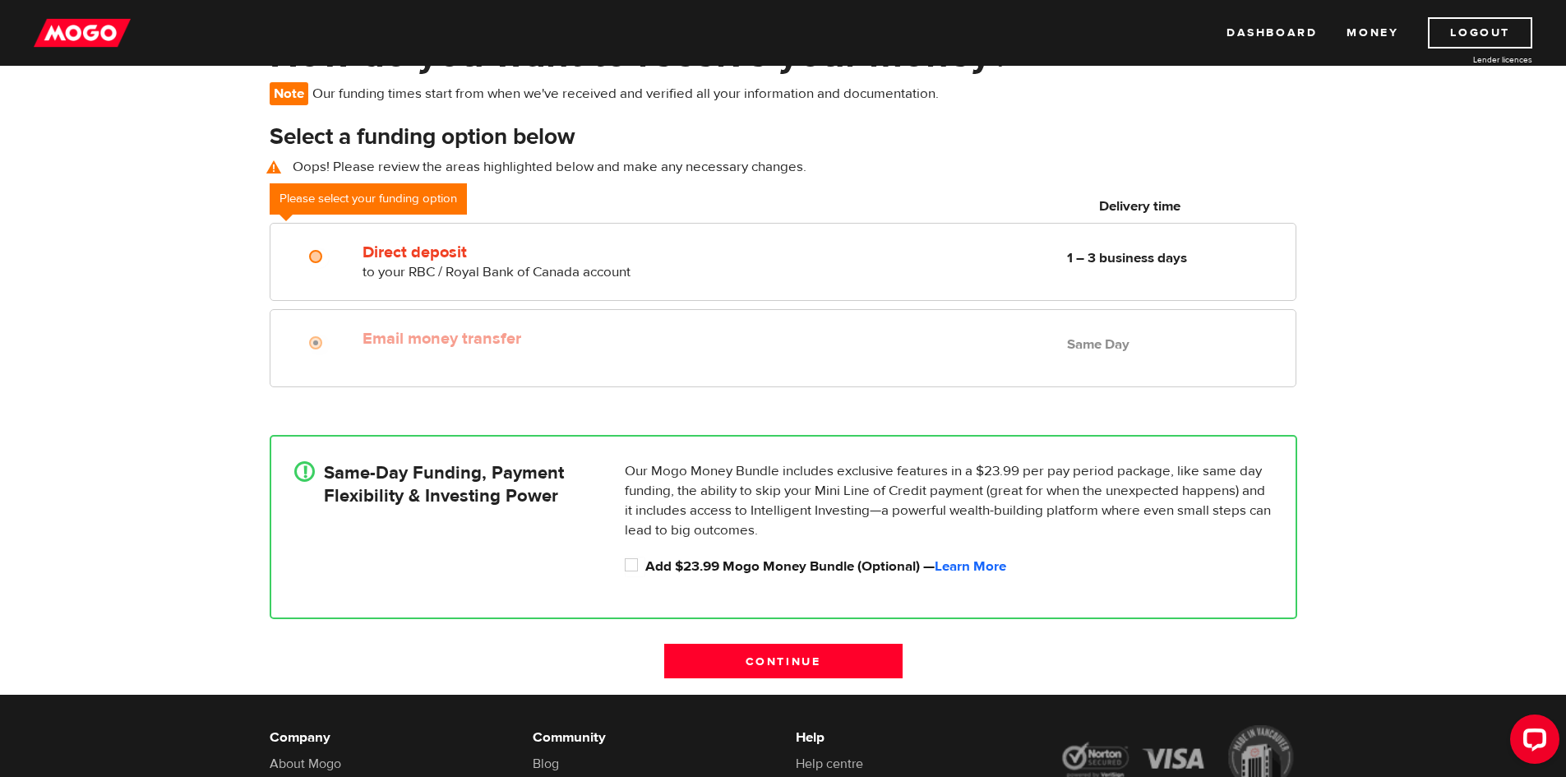
scroll to position [37, 0]
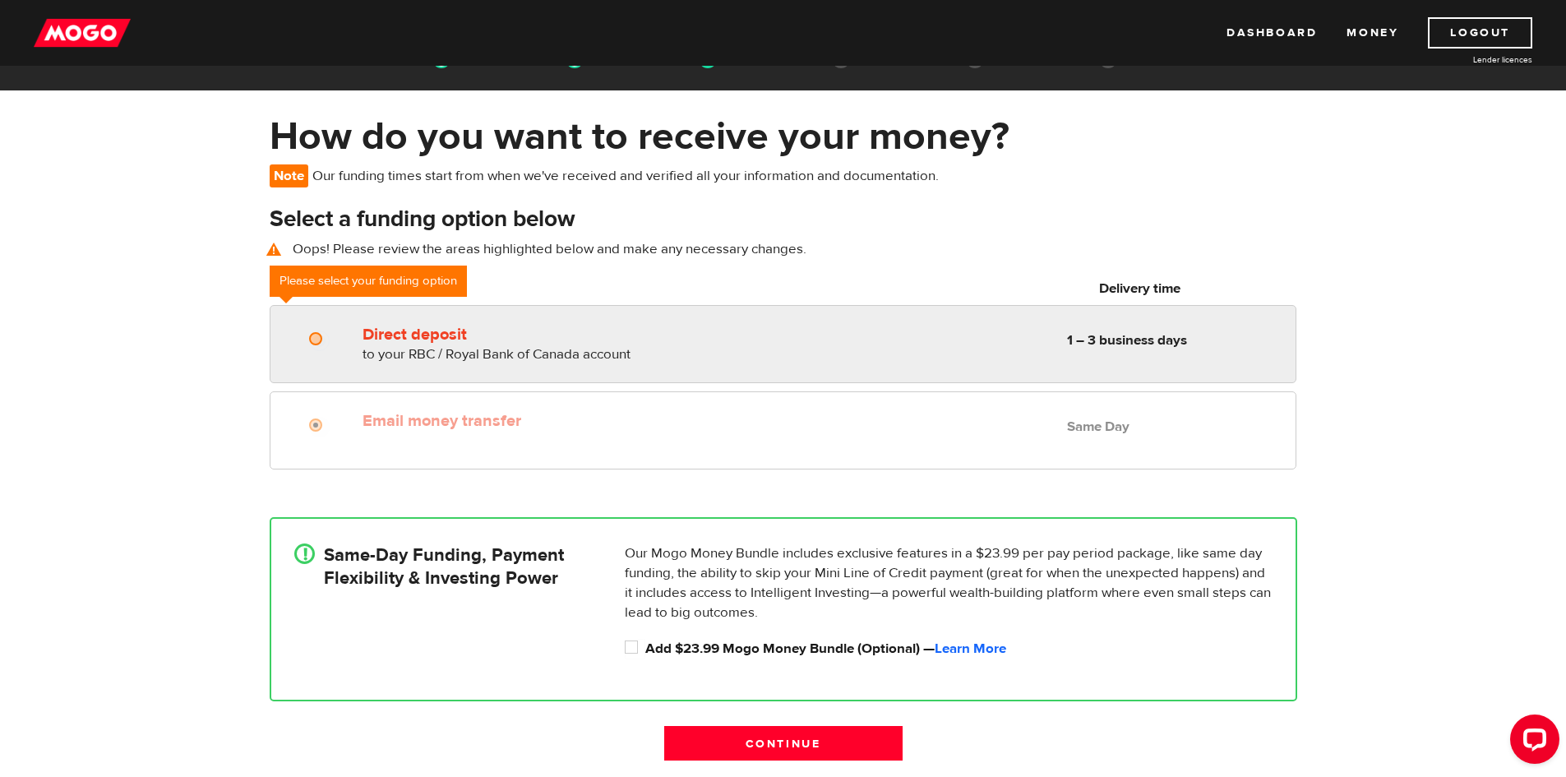
radio input "true"
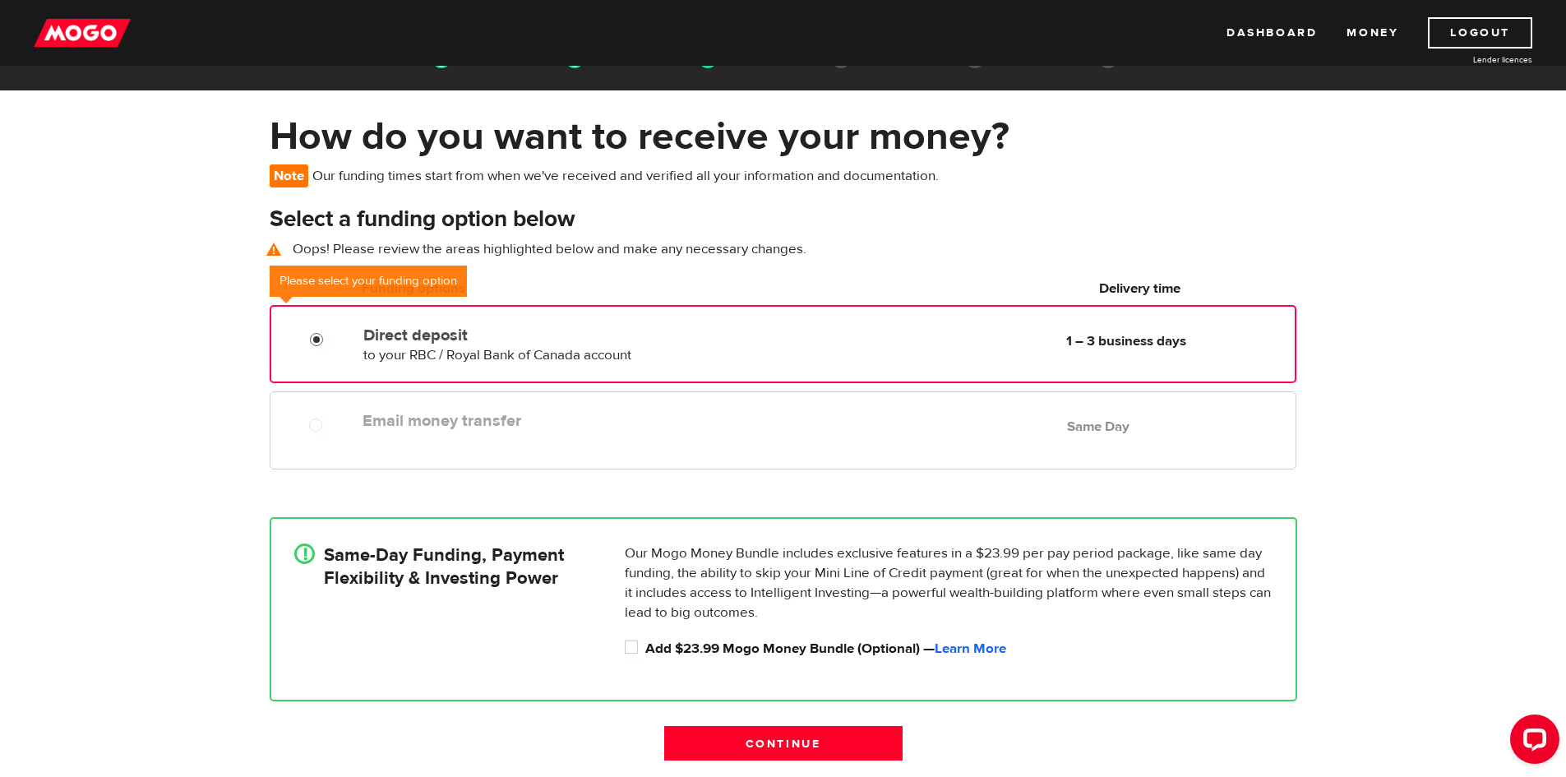
click at [321, 342] on input "Direct deposit" at bounding box center [320, 341] width 21 height 21
click at [820, 743] on input "Continue" at bounding box center [783, 743] width 238 height 35
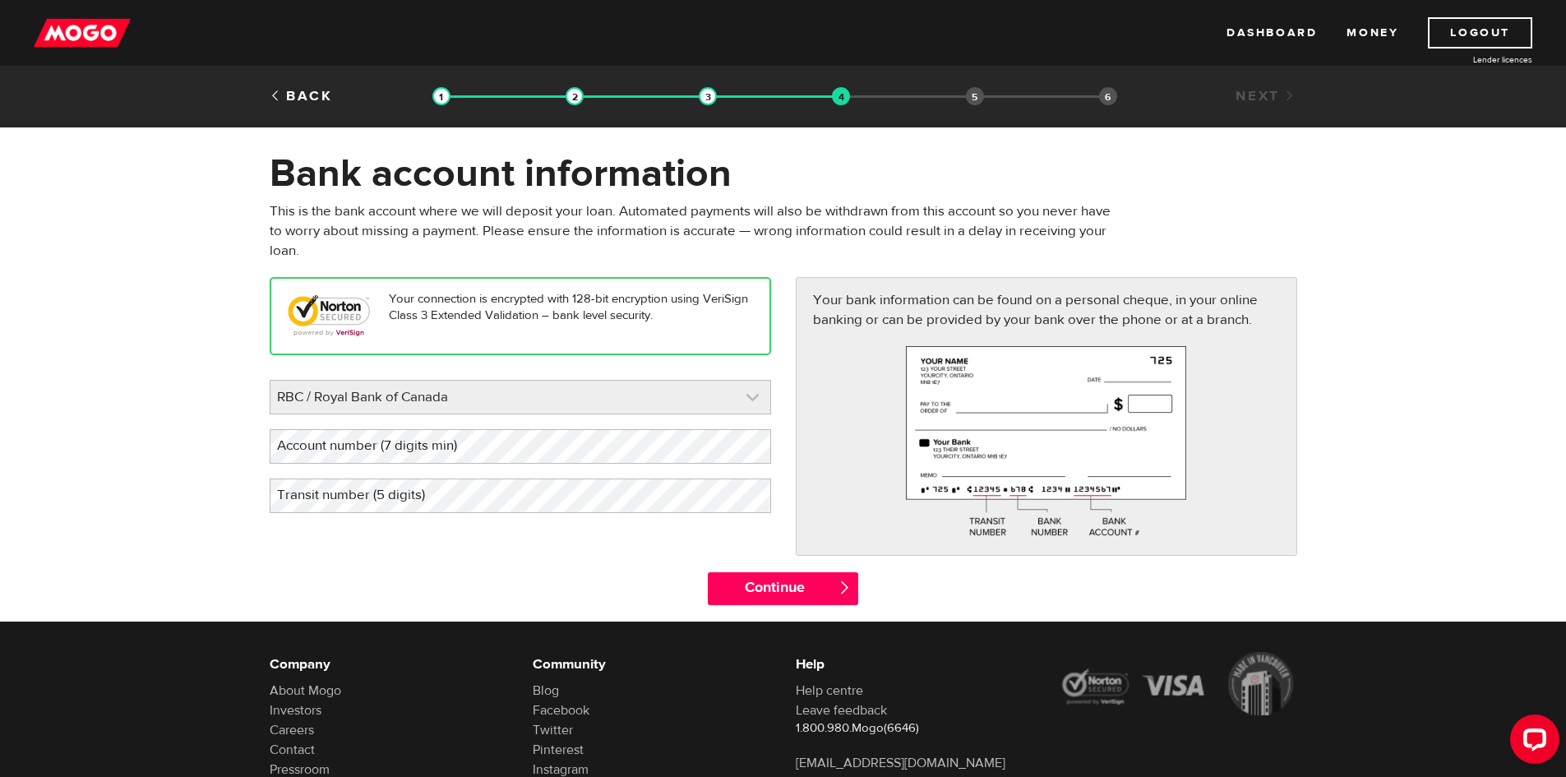
click at [503, 397] on link at bounding box center [521, 397] width 500 height 33
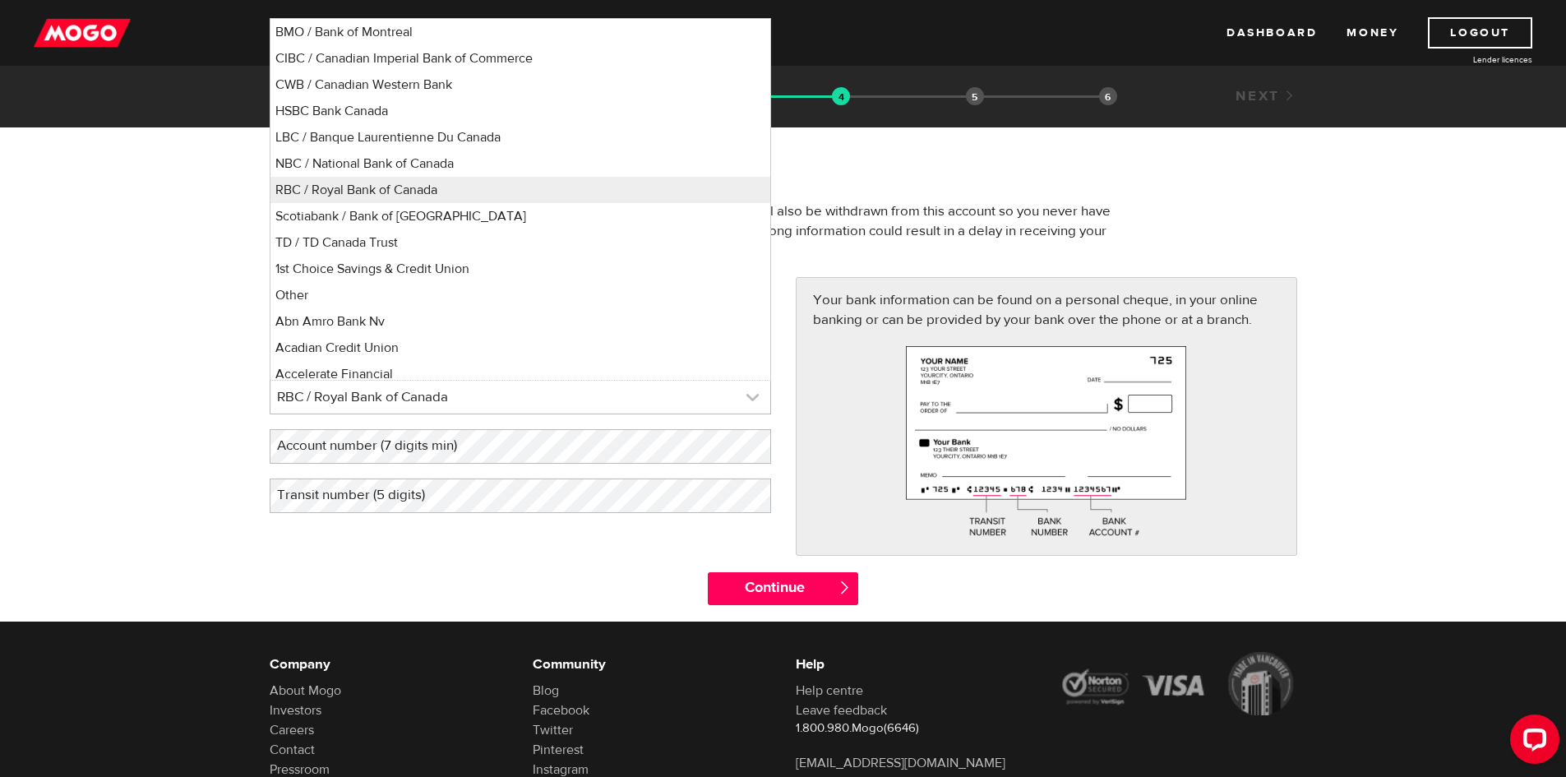
click at [503, 397] on link at bounding box center [521, 397] width 500 height 33
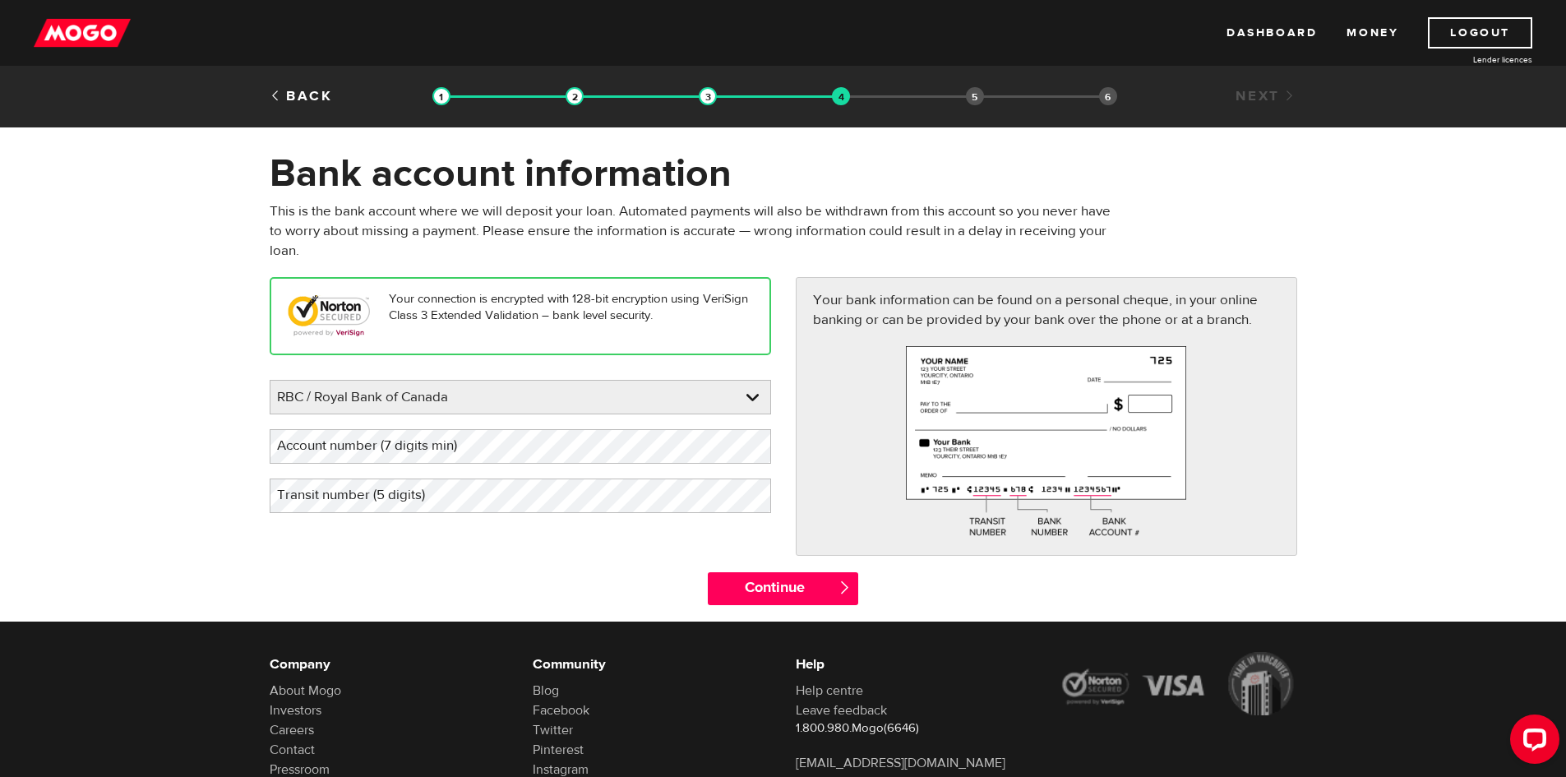
click at [465, 451] on label "Account number (7 digits min)" at bounding box center [380, 446] width 221 height 34
click at [456, 497] on label "Transit number (5 digits)" at bounding box center [364, 496] width 189 height 34
drag, startPoint x: 738, startPoint y: 583, endPoint x: 918, endPoint y: 532, distance: 187.1
click at [739, 583] on input "Continue" at bounding box center [783, 588] width 150 height 33
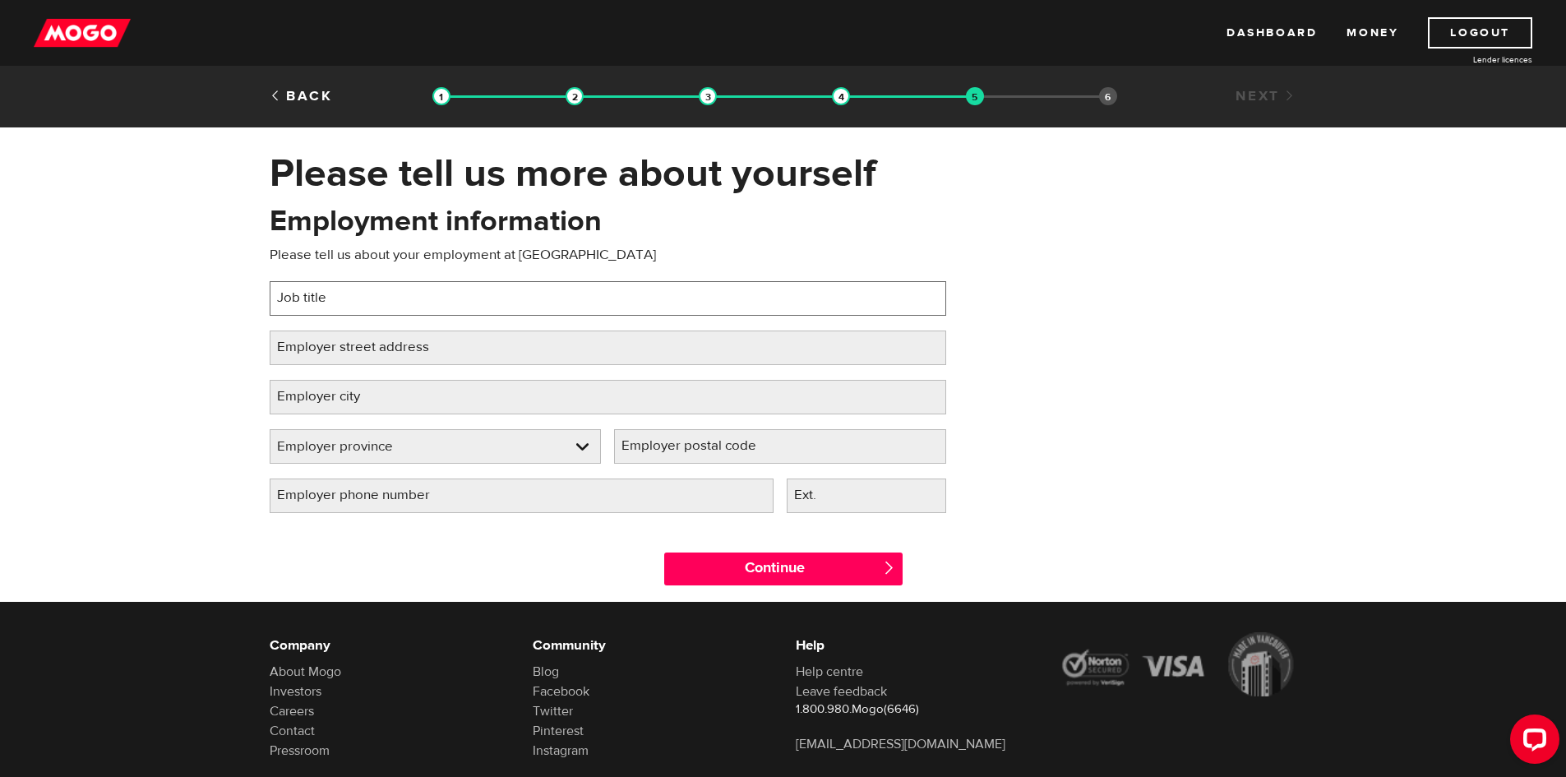
click at [381, 292] on input "Job title" at bounding box center [608, 298] width 677 height 35
type input "Counter sales rep"
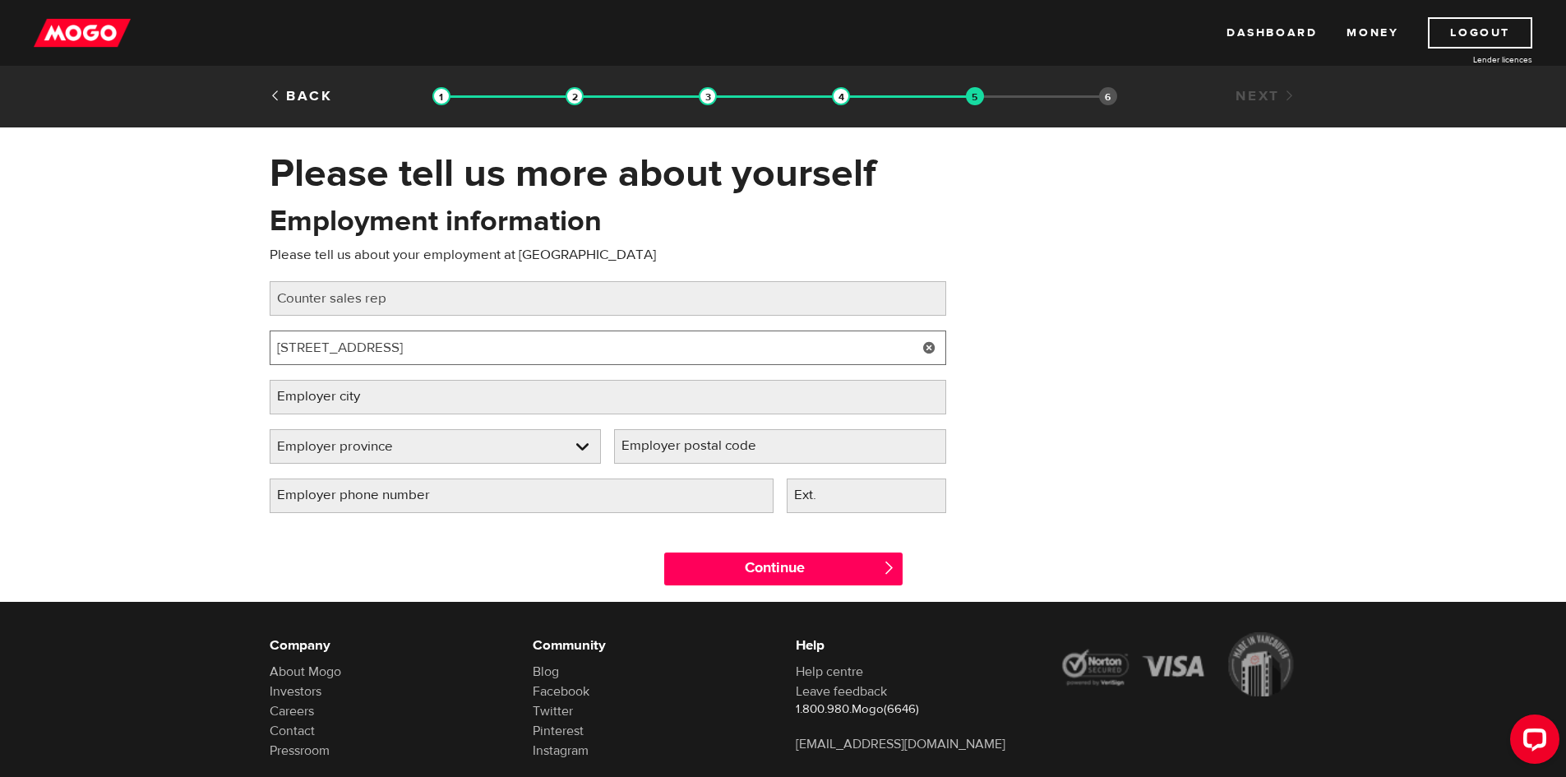
type input "130 Hayward Ave"
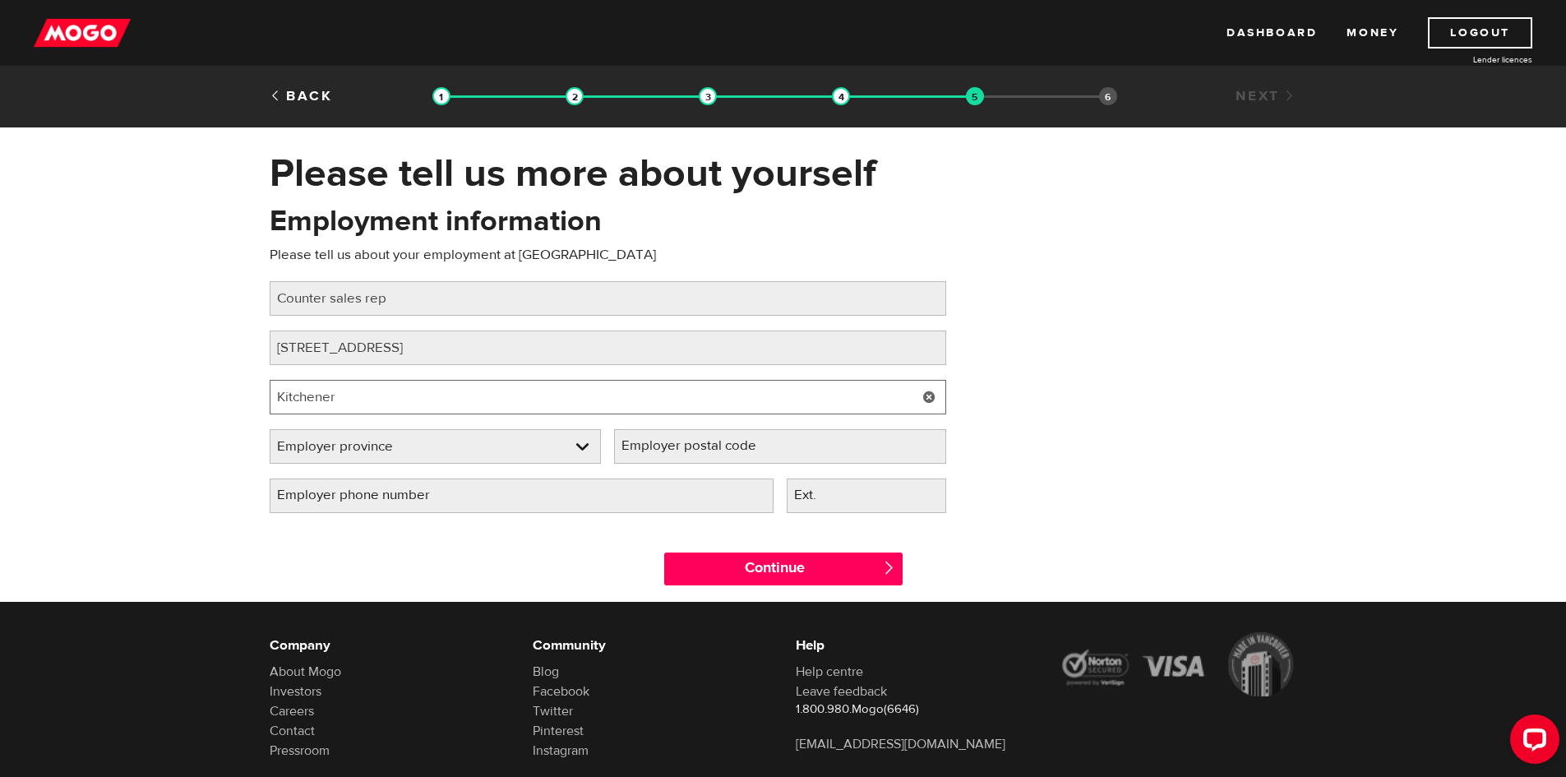
type input "Kitchener"
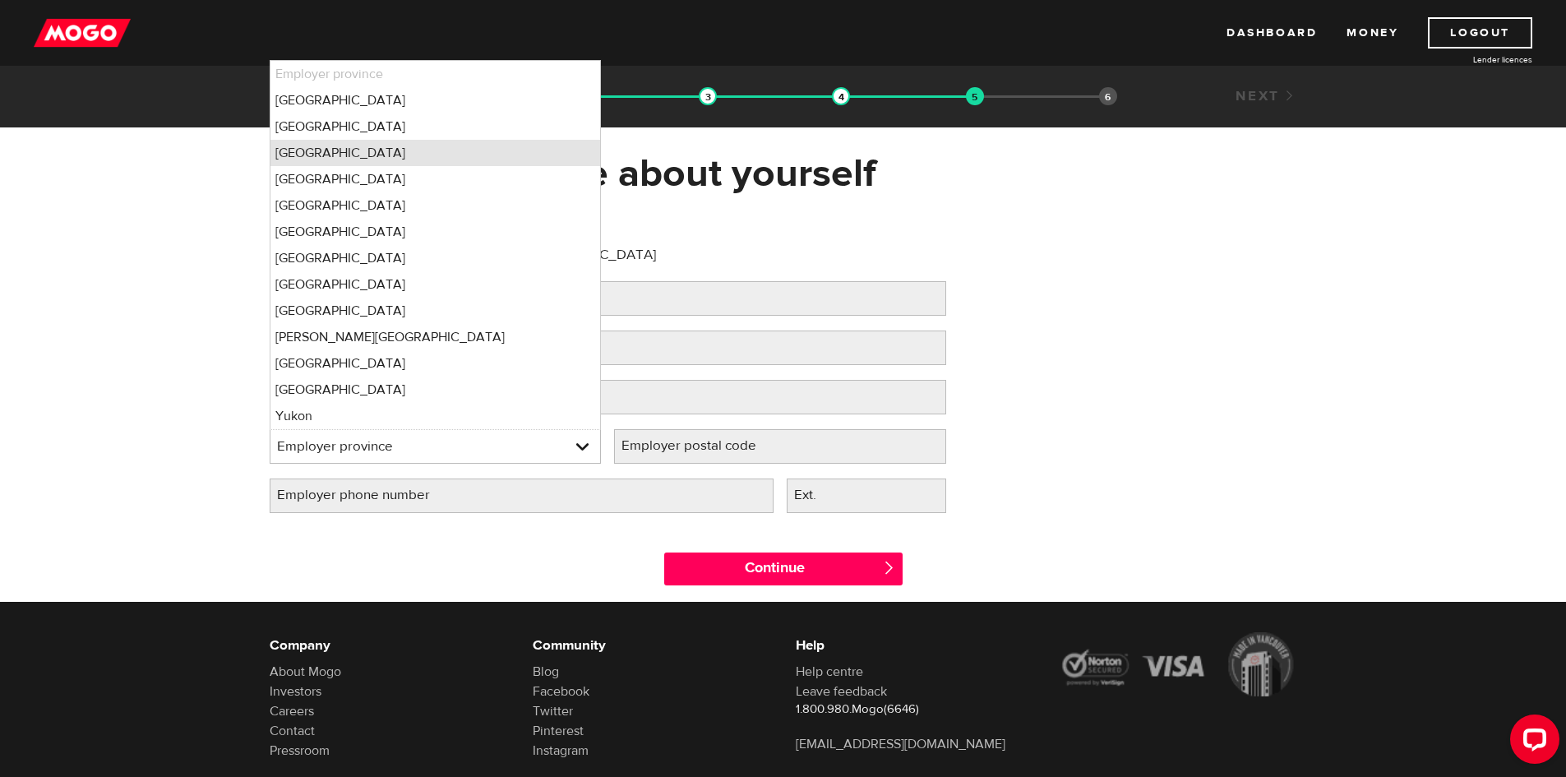
click at [336, 150] on li "Ontario" at bounding box center [436, 153] width 331 height 26
select select "ON"
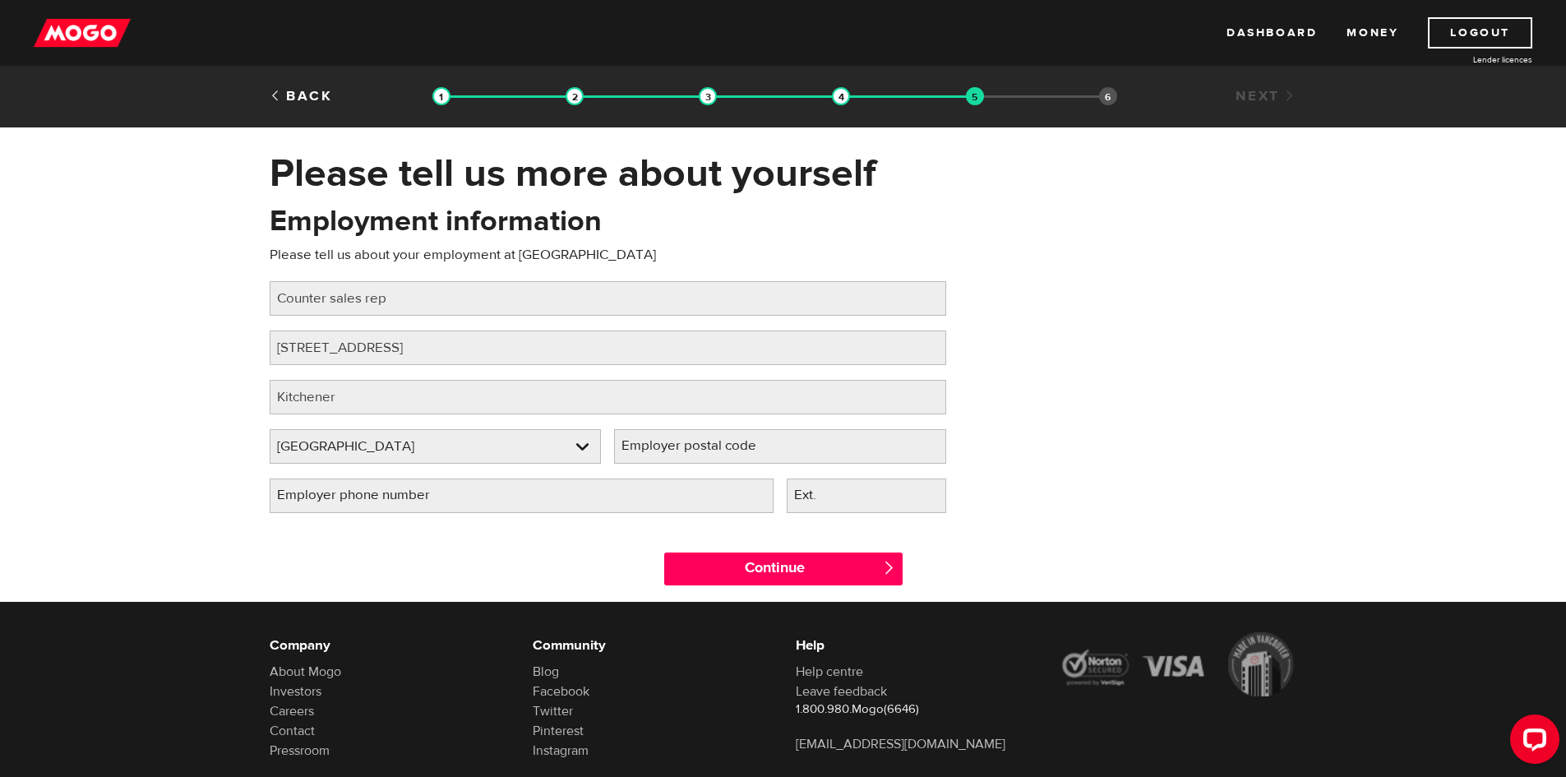
click at [688, 444] on label "Employer postal code" at bounding box center [702, 446] width 176 height 34
click at [688, 444] on input "Employer postal code" at bounding box center [780, 446] width 332 height 35
click at [656, 445] on label "Employer postal code" at bounding box center [702, 446] width 176 height 34
click at [656, 445] on input "Employer postal code" at bounding box center [780, 446] width 332 height 35
type input "N2C2E4"
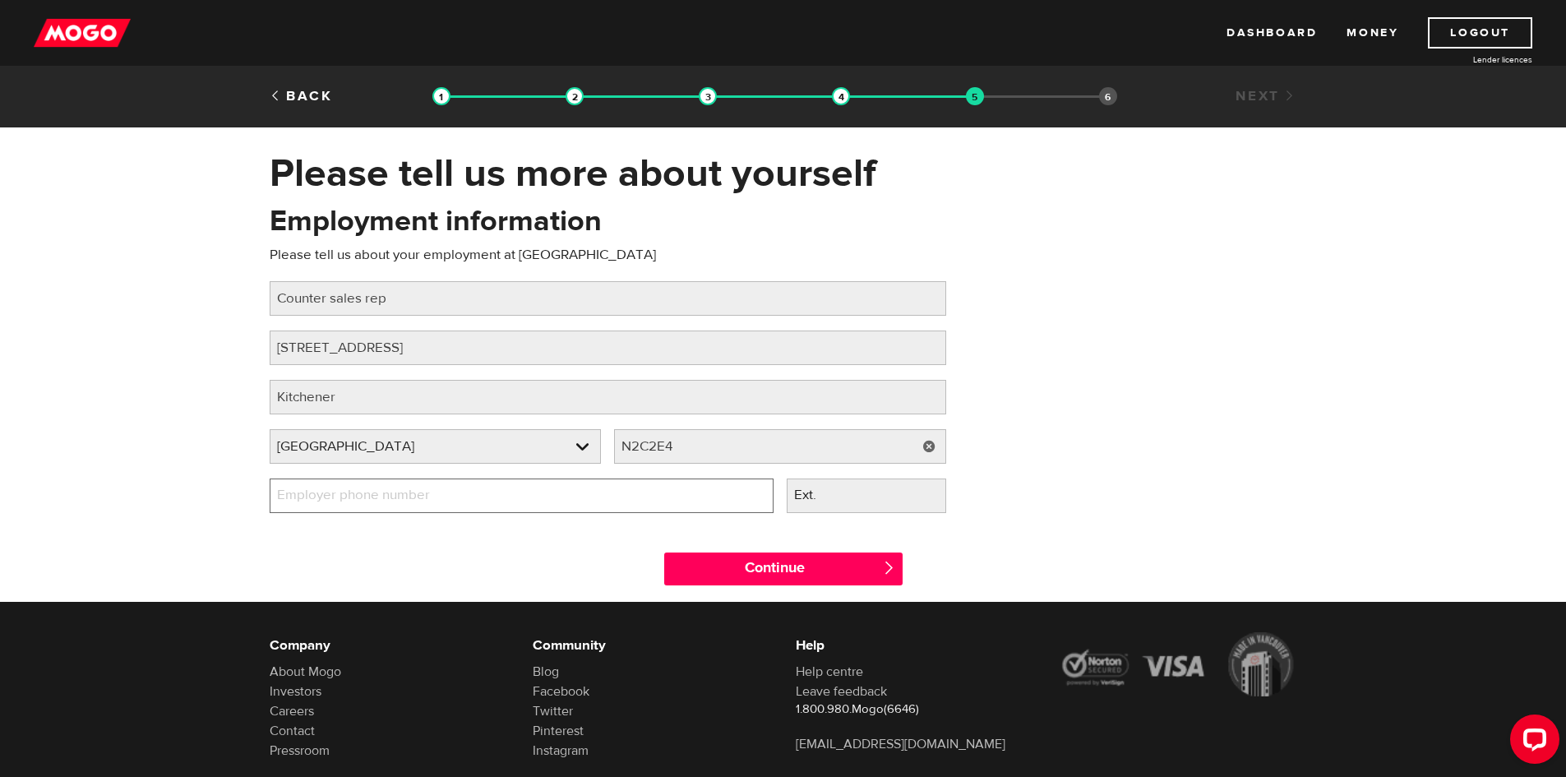
click at [567, 495] on input "Employer phone number" at bounding box center [522, 496] width 504 height 35
type input "(519) 576-4050"
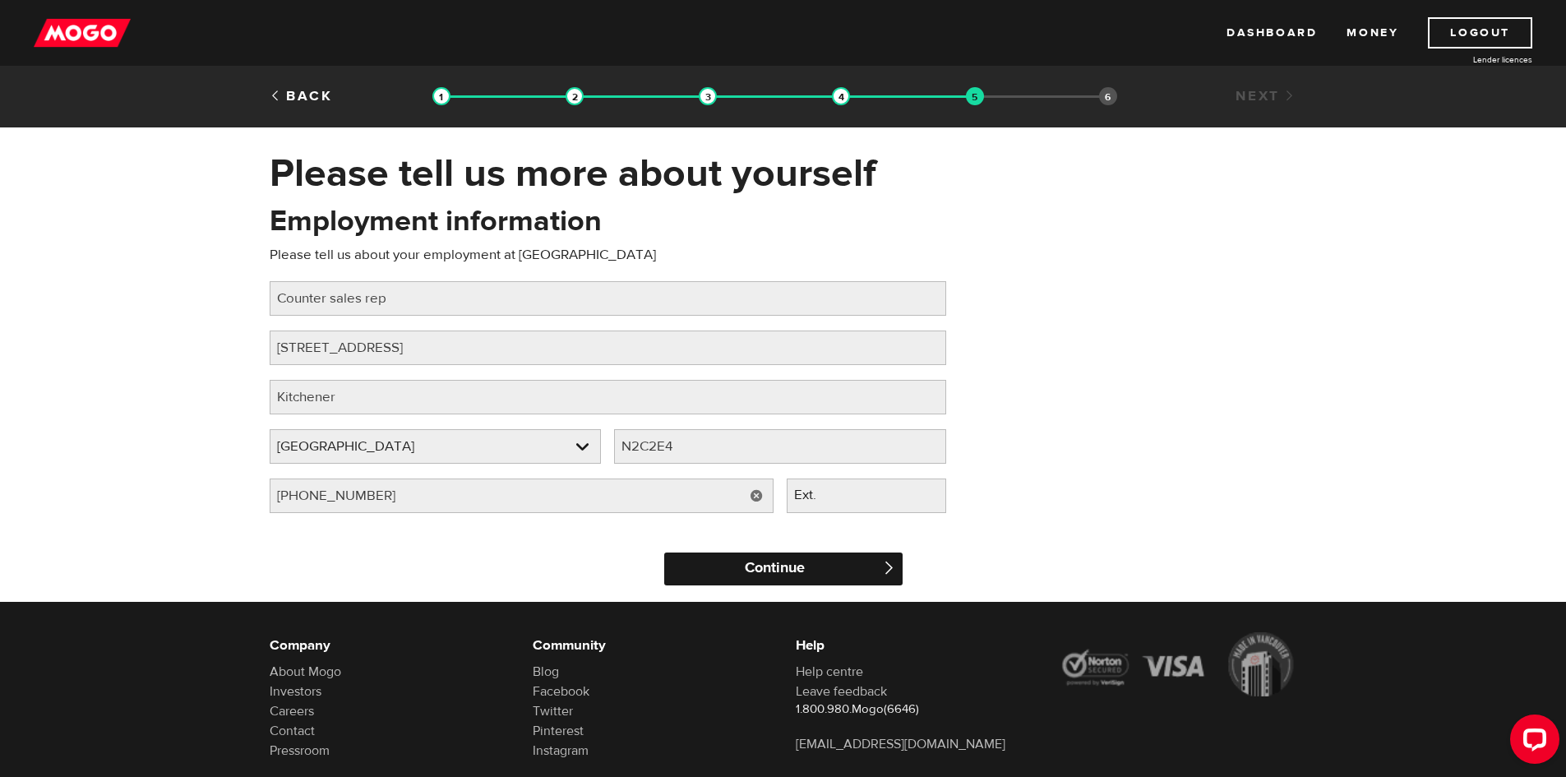
click at [849, 571] on input "Continue" at bounding box center [783, 569] width 238 height 33
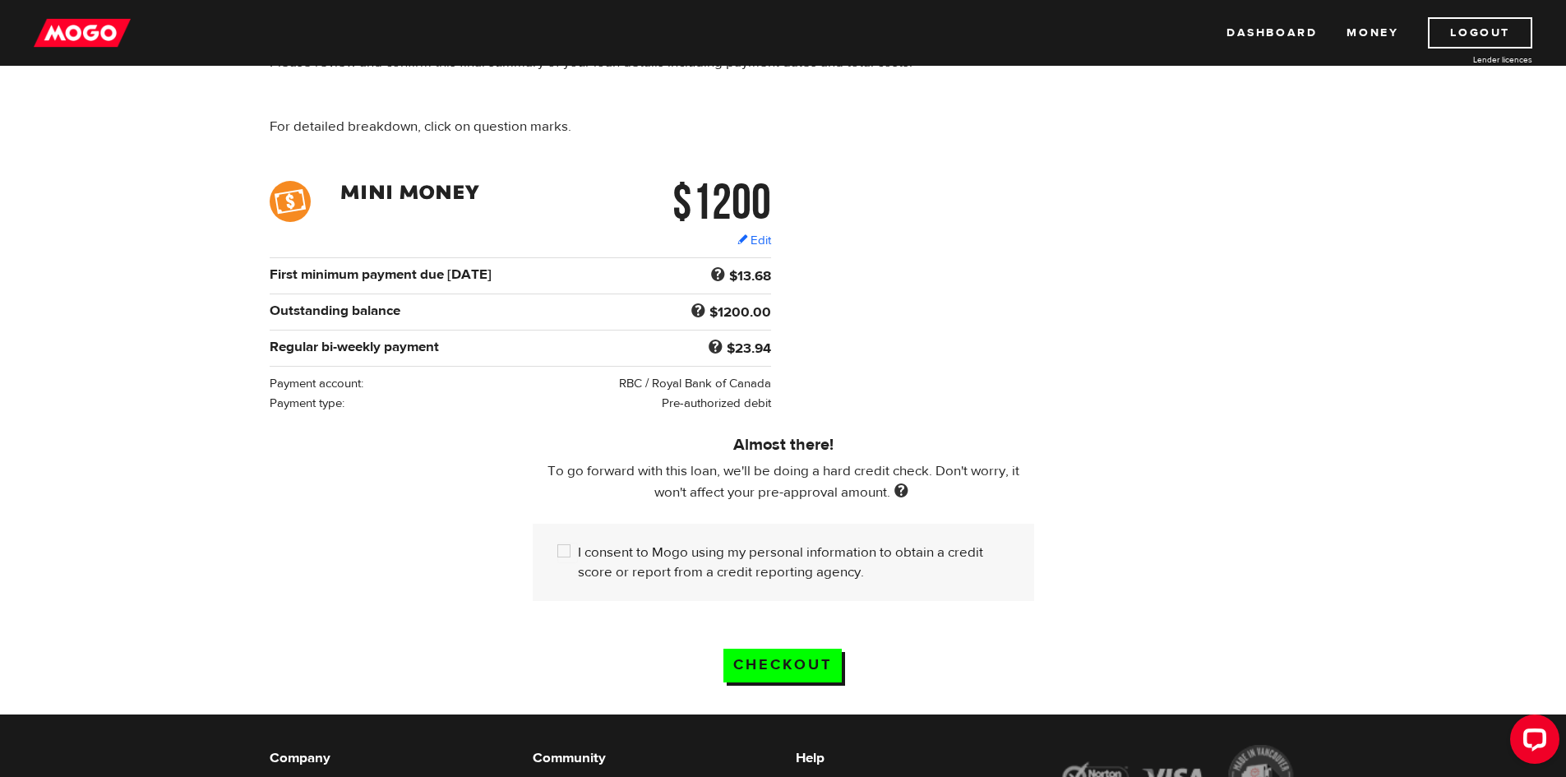
scroll to position [247, 0]
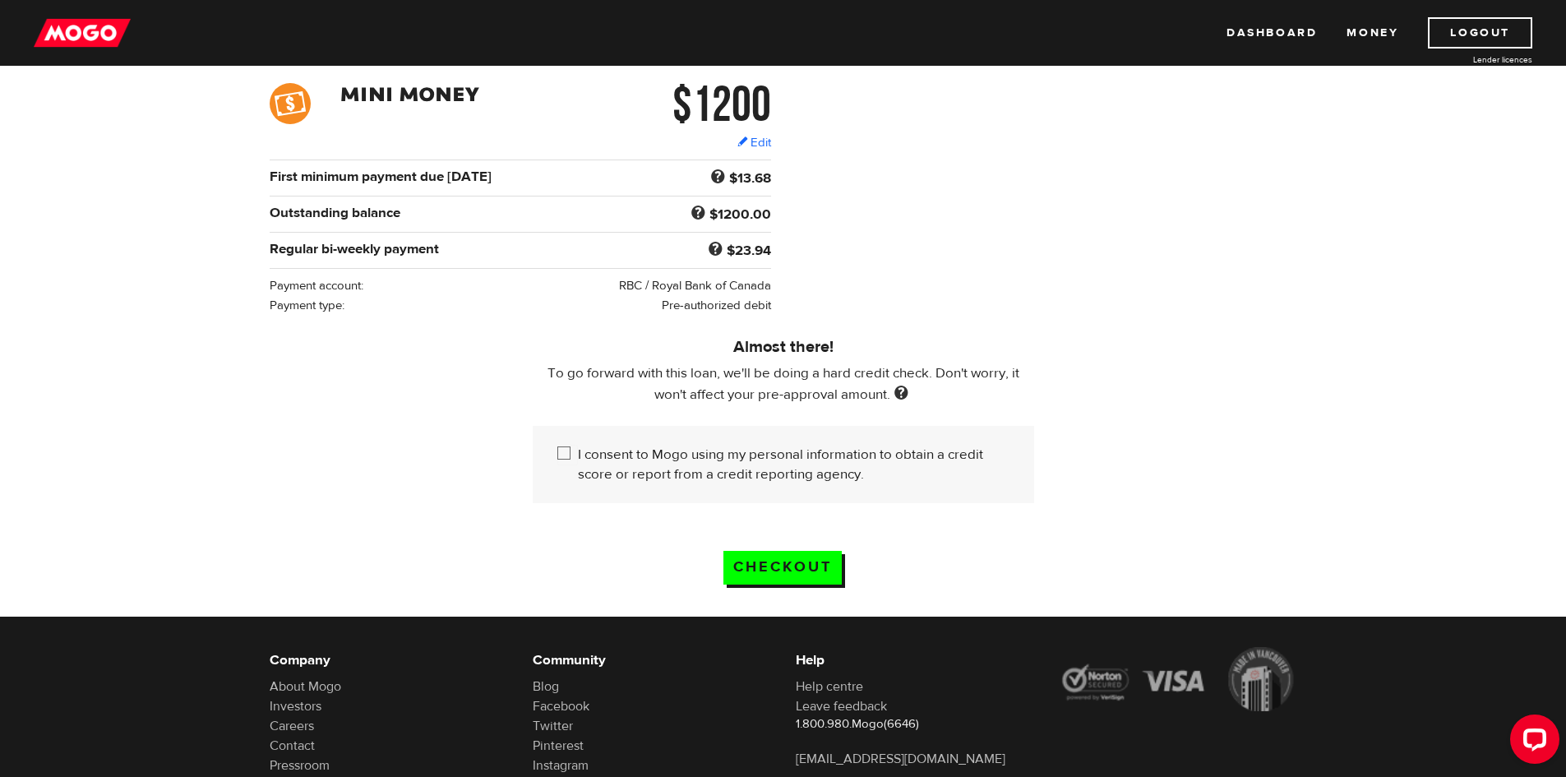
click at [566, 449] on input "I consent to Mogo using my personal information to obtain a credit score or rep…" at bounding box center [567, 455] width 21 height 21
checkbox input "true"
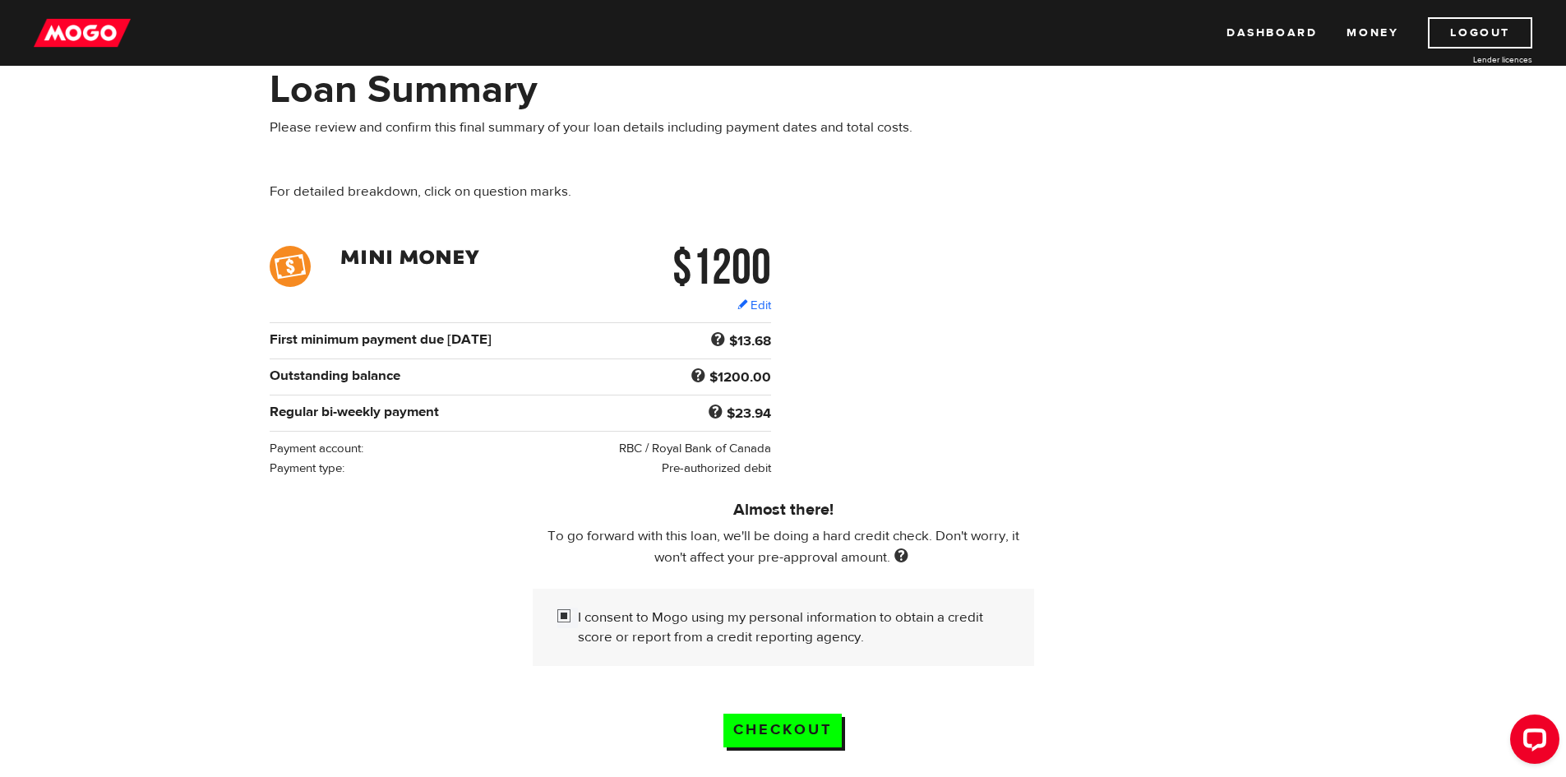
scroll to position [82, 0]
click at [810, 724] on input "Checkout" at bounding box center [783, 732] width 118 height 34
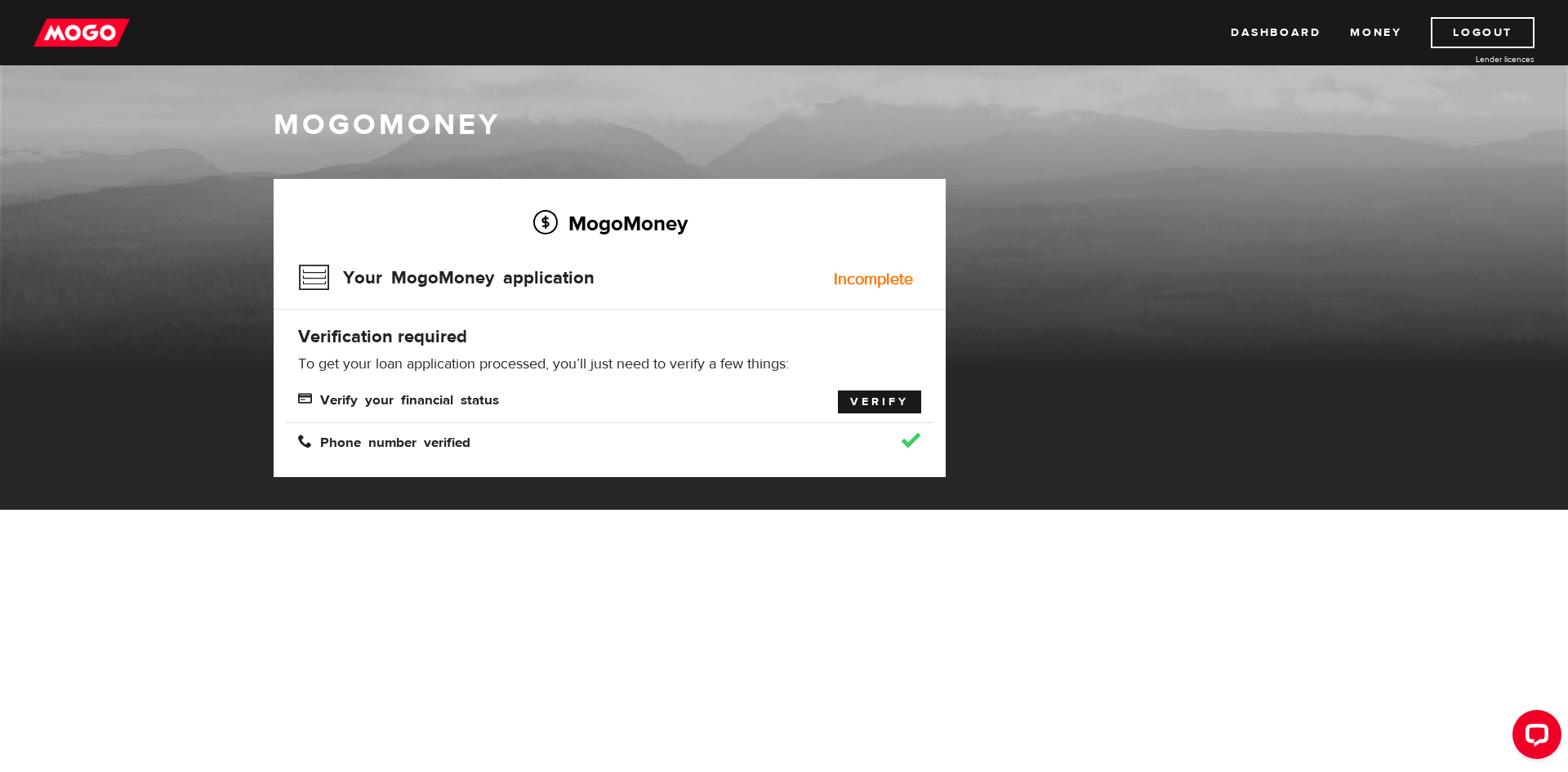
click at [883, 399] on link "Verify" at bounding box center [880, 401] width 83 height 23
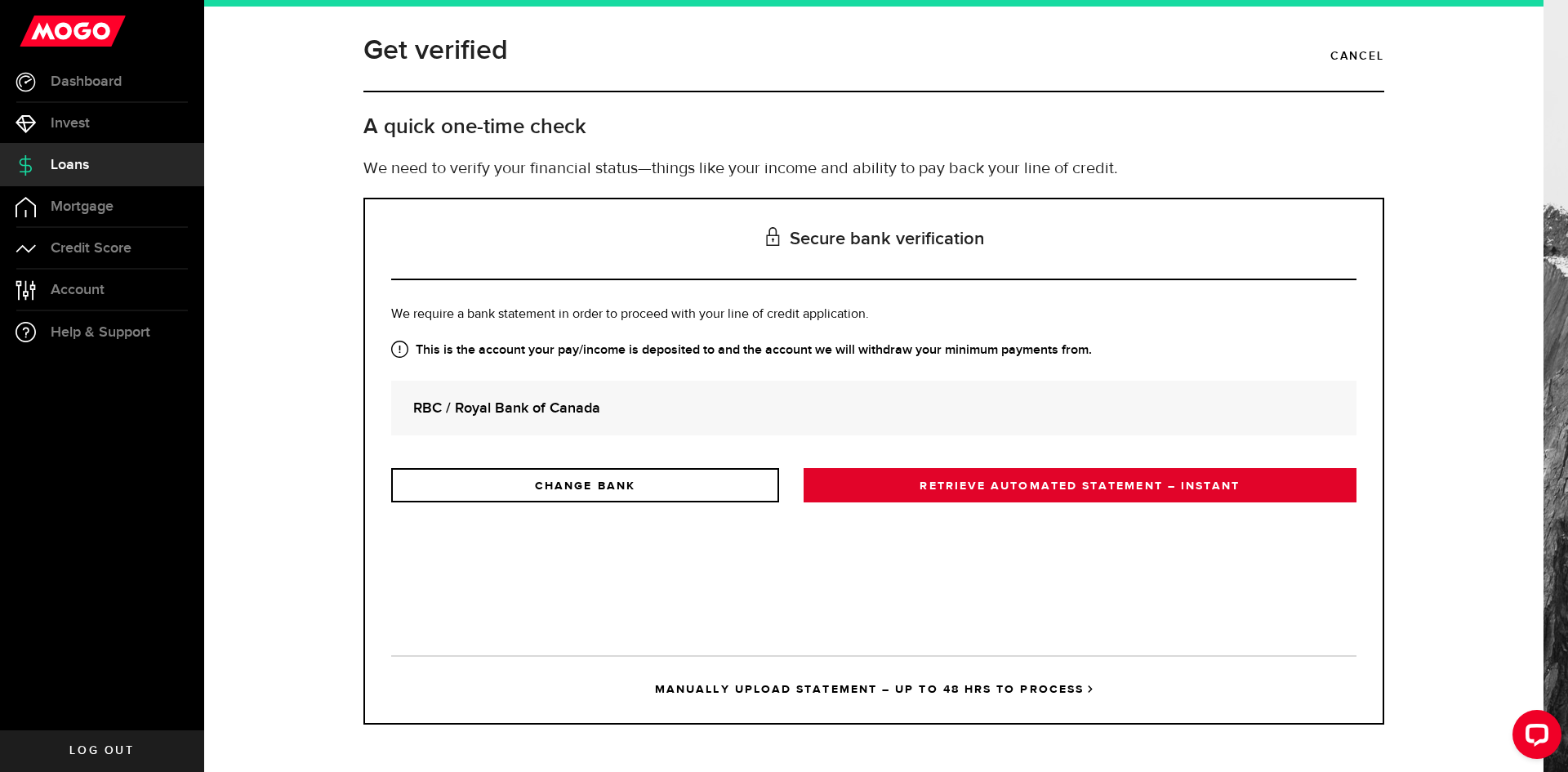
click at [977, 483] on link "RETRIEVE AUTOMATED STATEMENT – INSTANT" at bounding box center [1079, 485] width 553 height 35
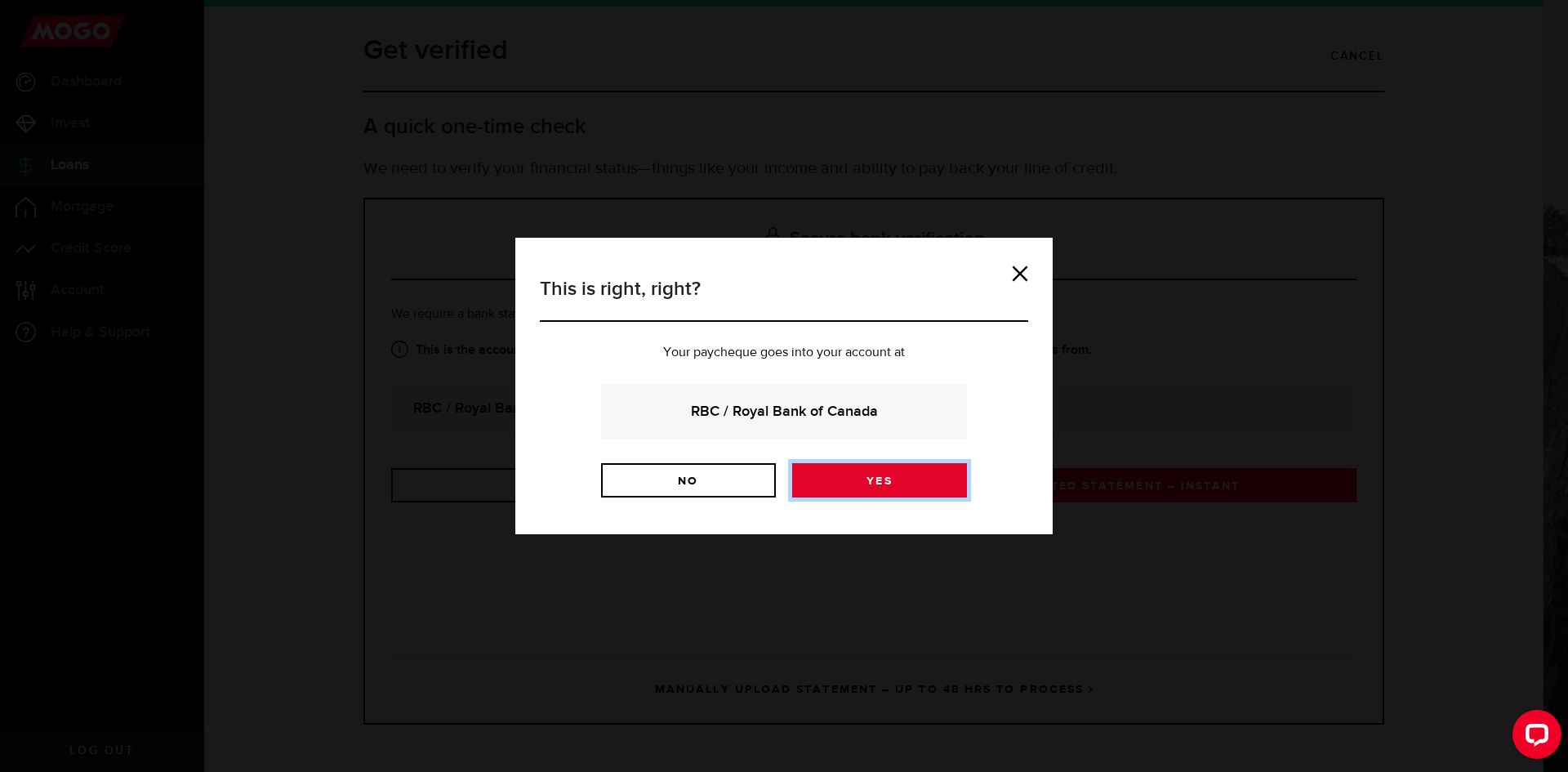
click at [866, 480] on link "Yes" at bounding box center [880, 480] width 175 height 35
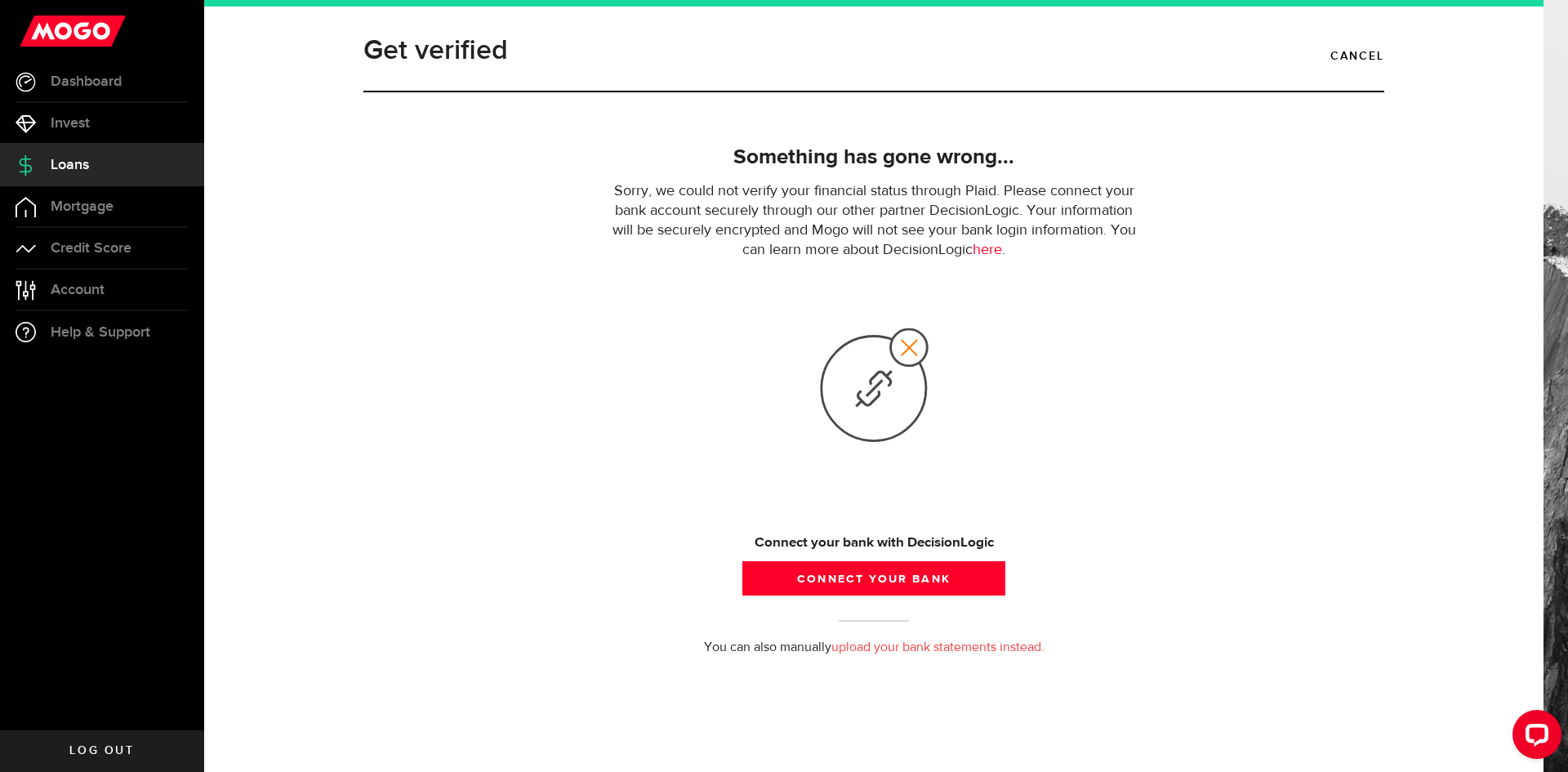
click at [866, 643] on link "upload your bank statements instead." at bounding box center [937, 647] width 214 height 13
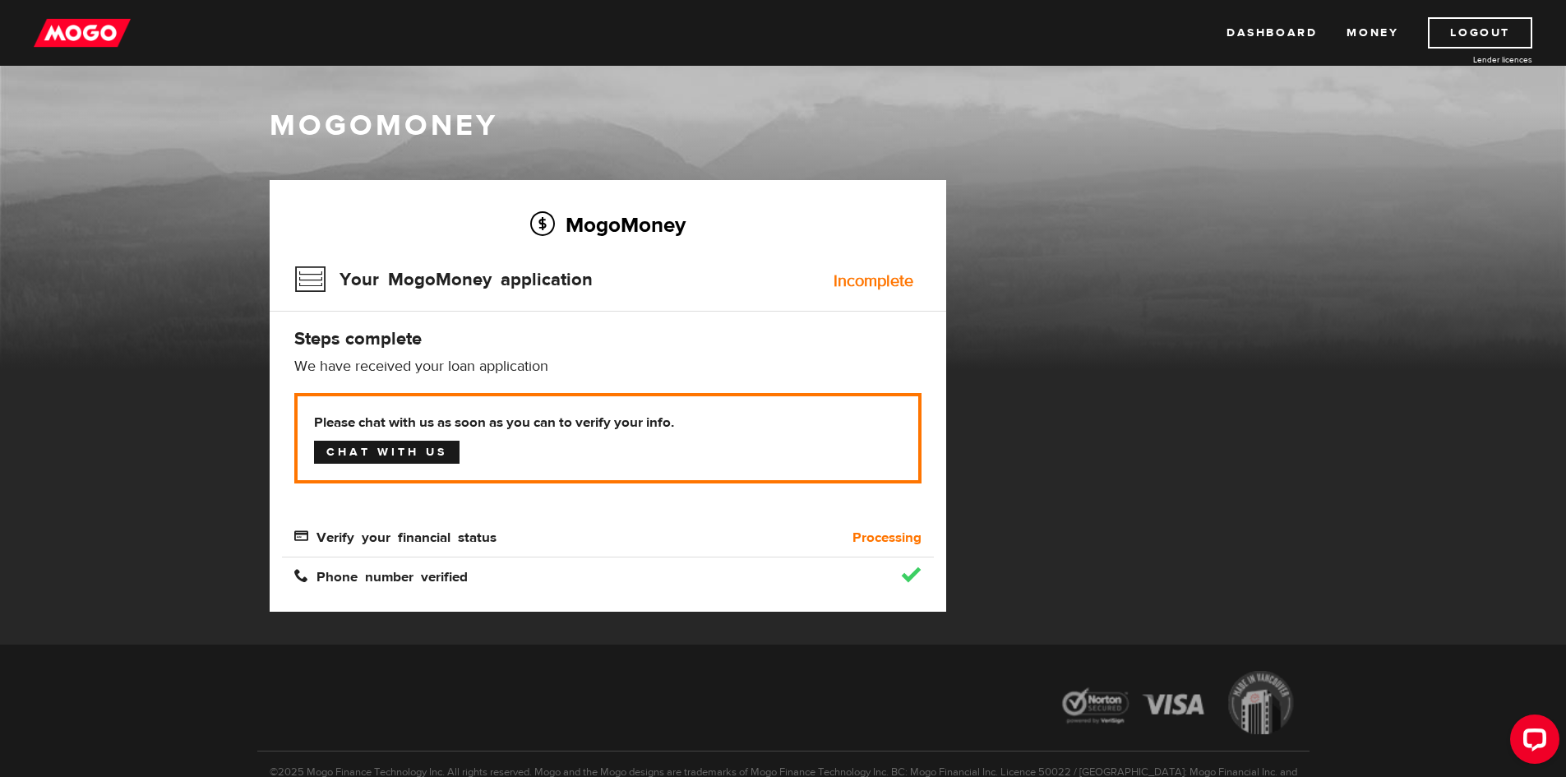
click at [386, 451] on link "Chat with us" at bounding box center [387, 452] width 146 height 23
click at [1282, 28] on link "Dashboard" at bounding box center [1272, 32] width 90 height 31
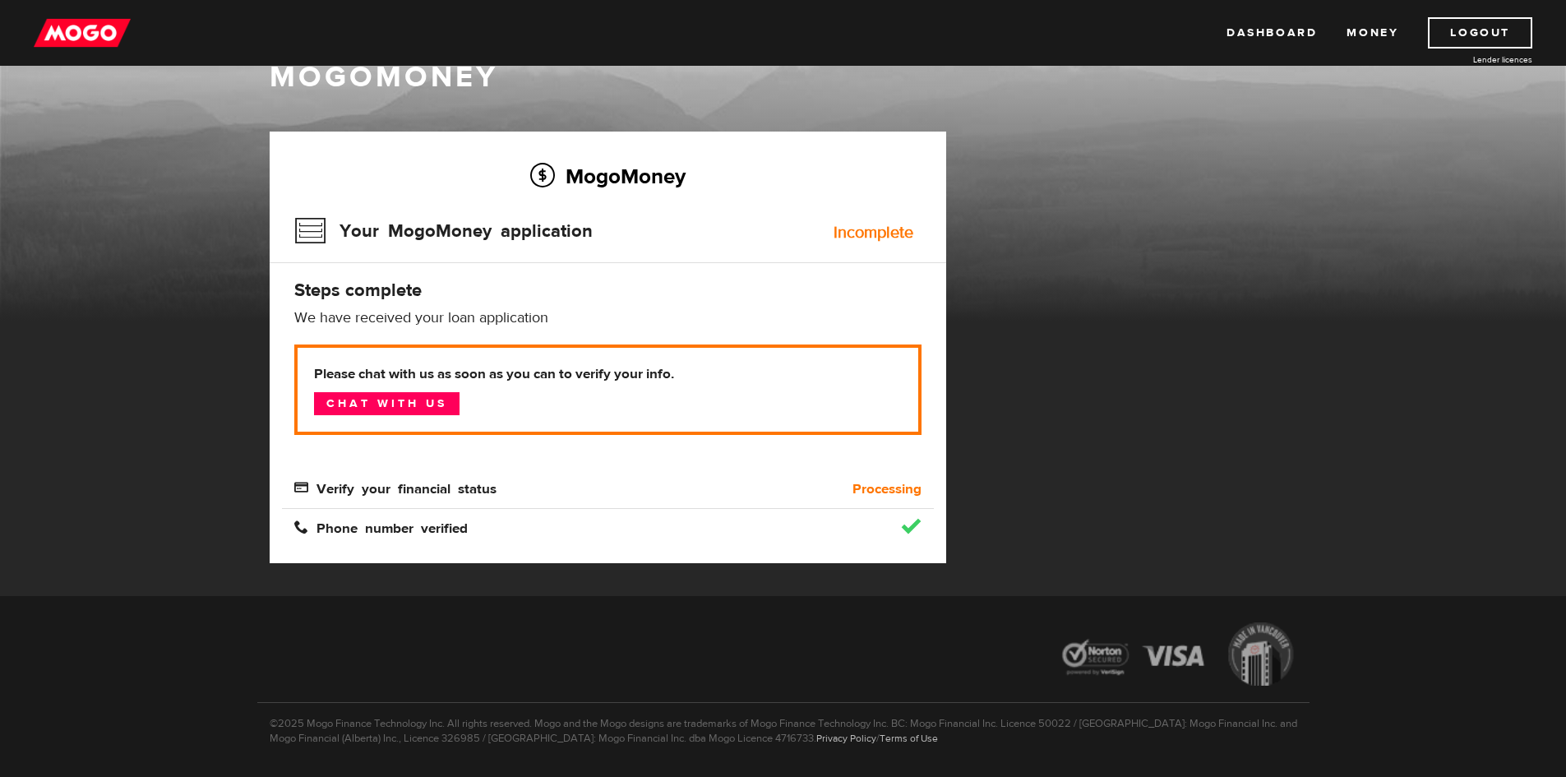
scroll to position [98, 0]
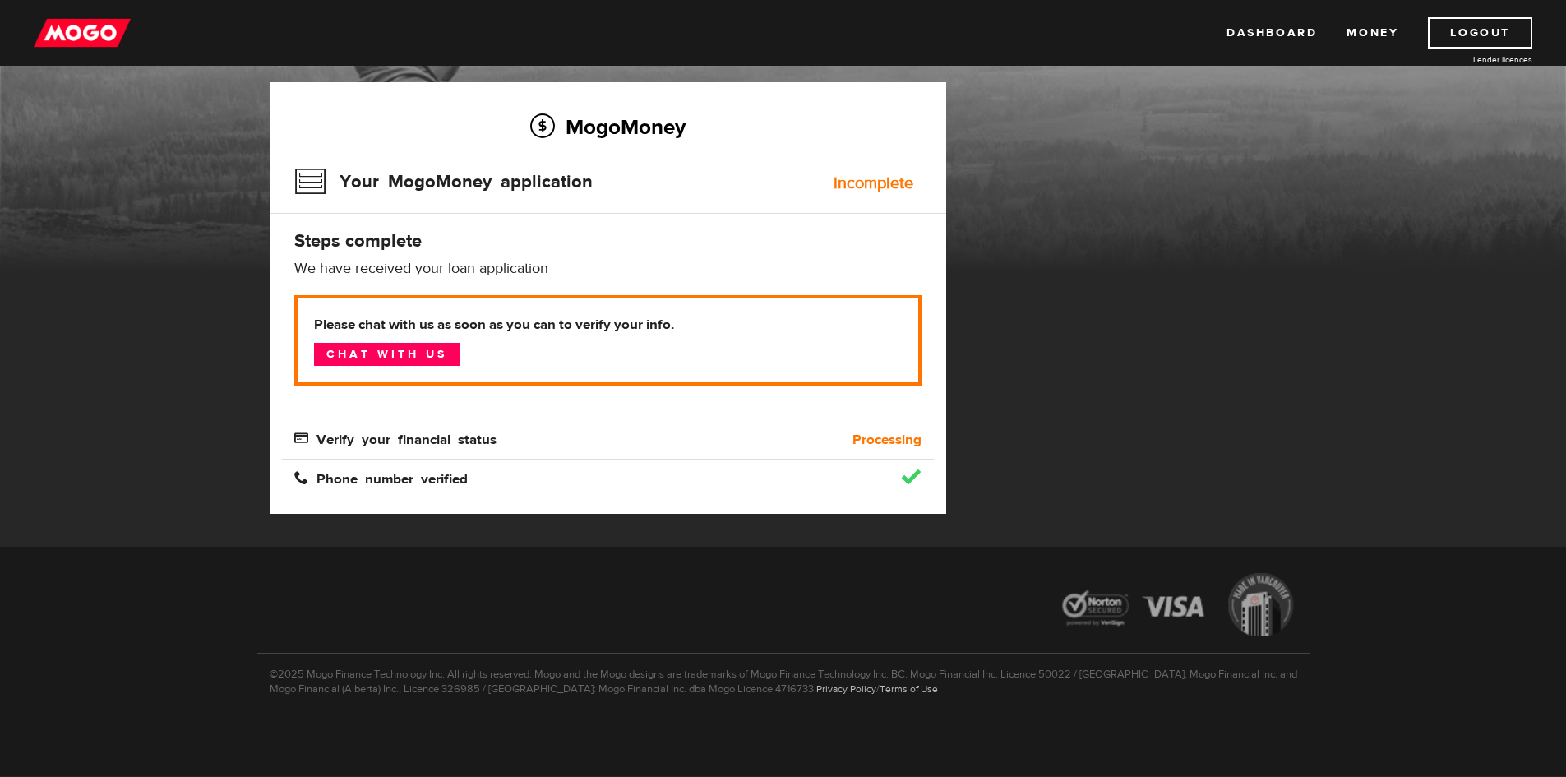
click at [100, 25] on img at bounding box center [82, 32] width 97 height 31
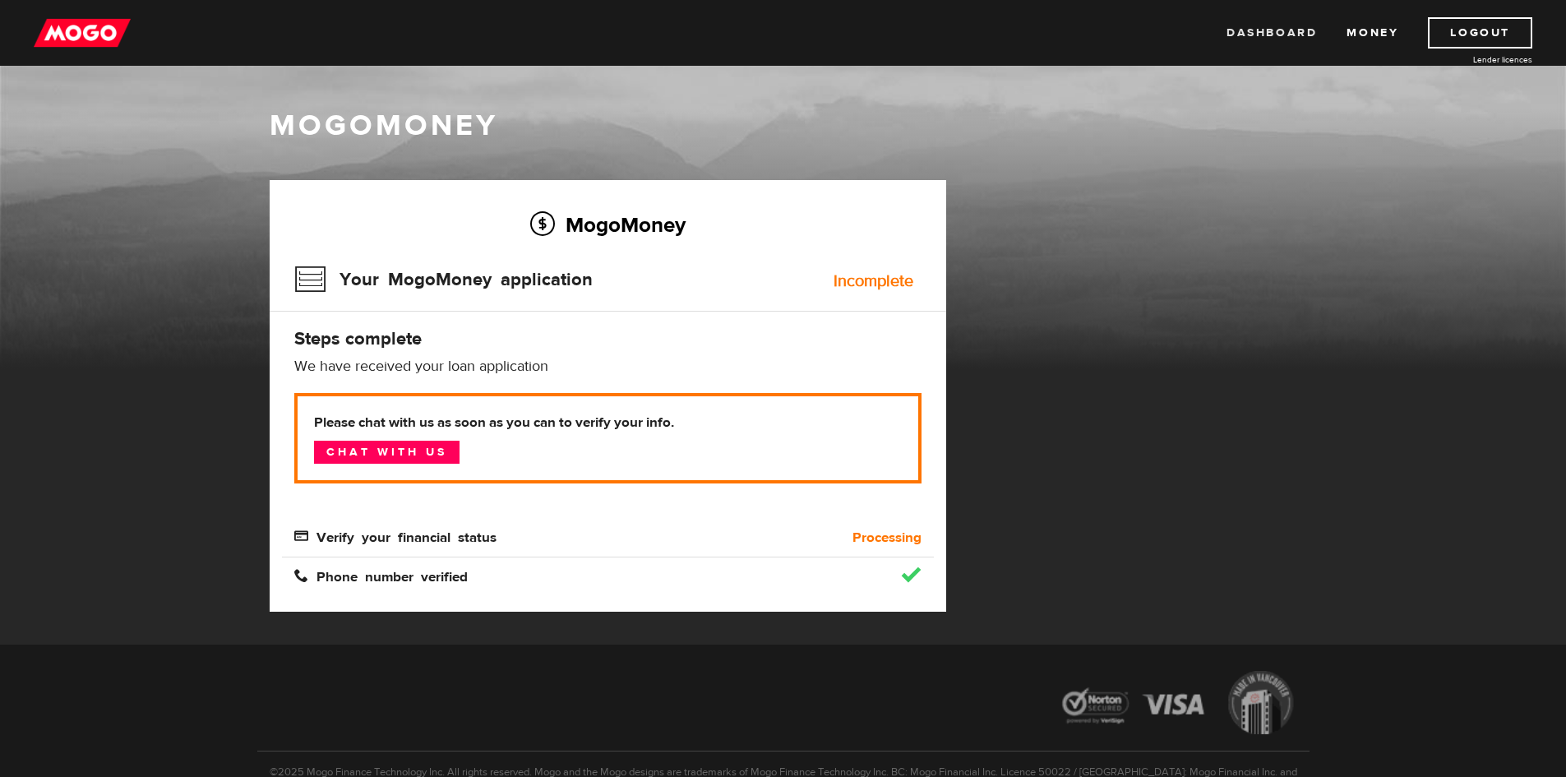
click at [1290, 39] on link "Dashboard" at bounding box center [1272, 32] width 90 height 31
